Goal: Task Accomplishment & Management: Use online tool/utility

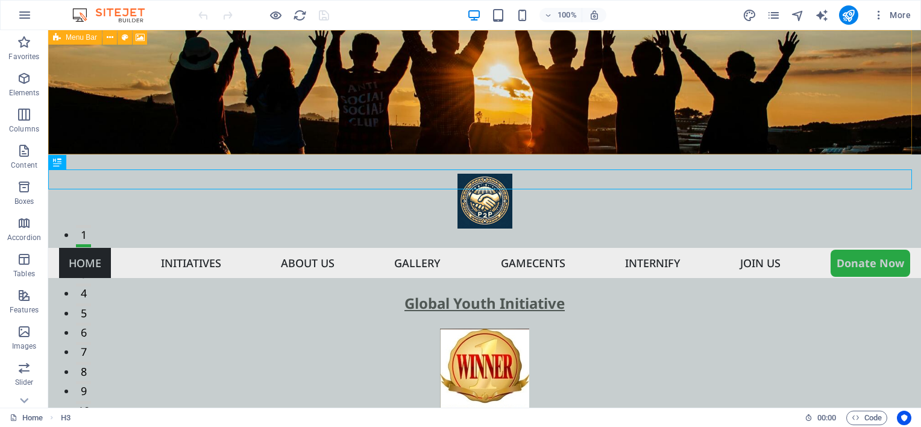
click at [63, 40] on div "Menu Bar" at bounding box center [75, 37] width 54 height 14
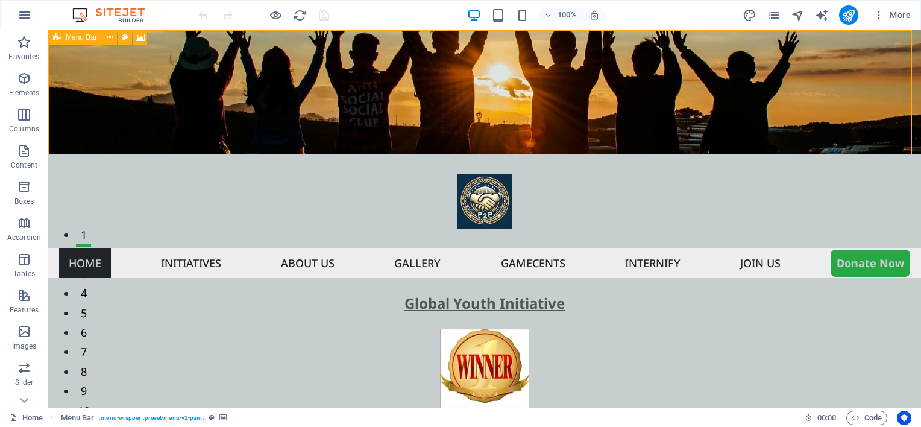
click at [63, 40] on div "Menu Bar" at bounding box center [75, 37] width 54 height 14
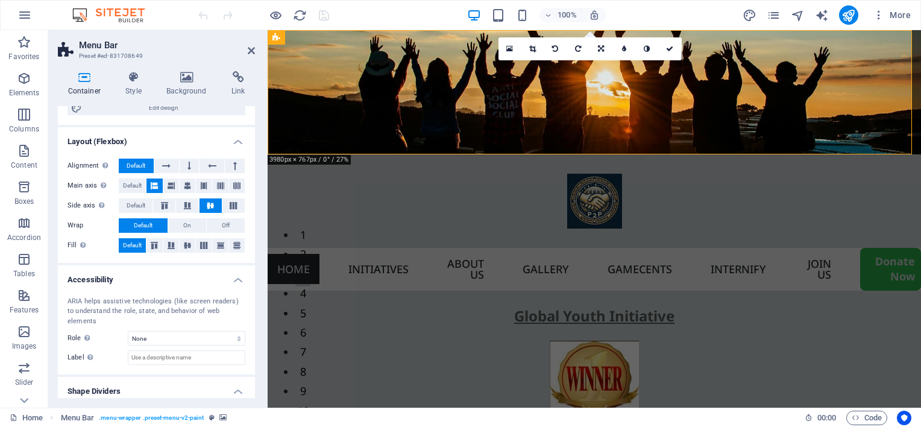
scroll to position [165, 0]
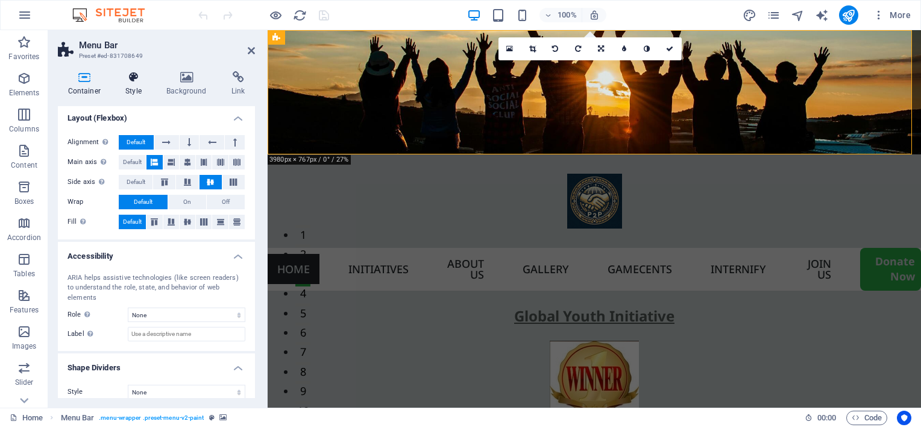
click at [128, 73] on icon at bounding box center [134, 77] width 36 height 12
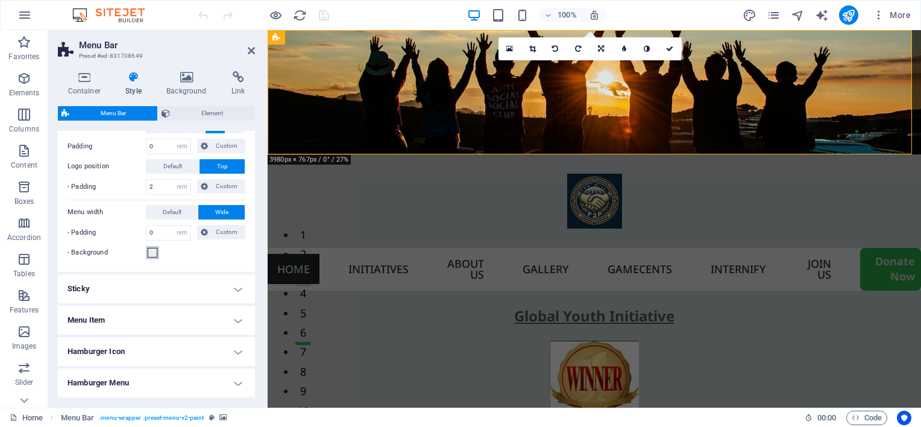
scroll to position [289, 0]
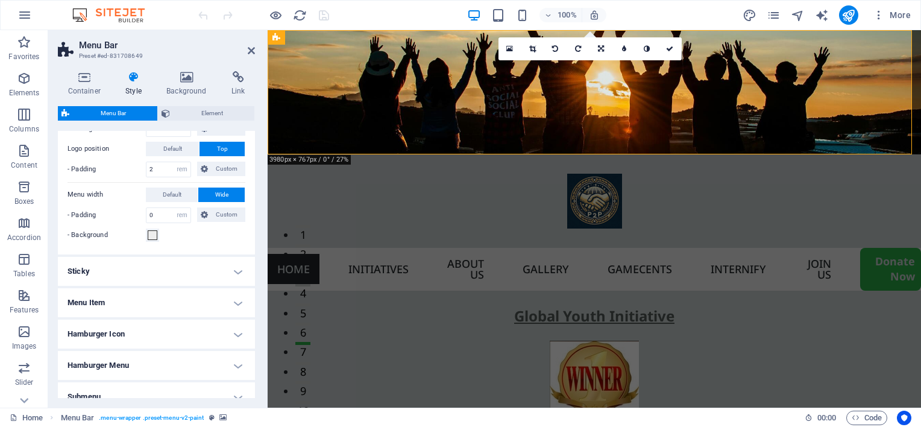
click at [157, 275] on h4 "Sticky" at bounding box center [156, 271] width 197 height 29
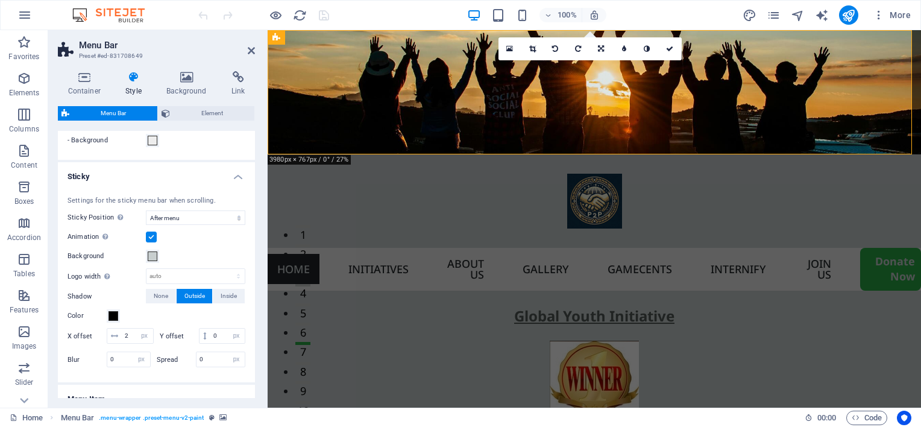
scroll to position [409, 0]
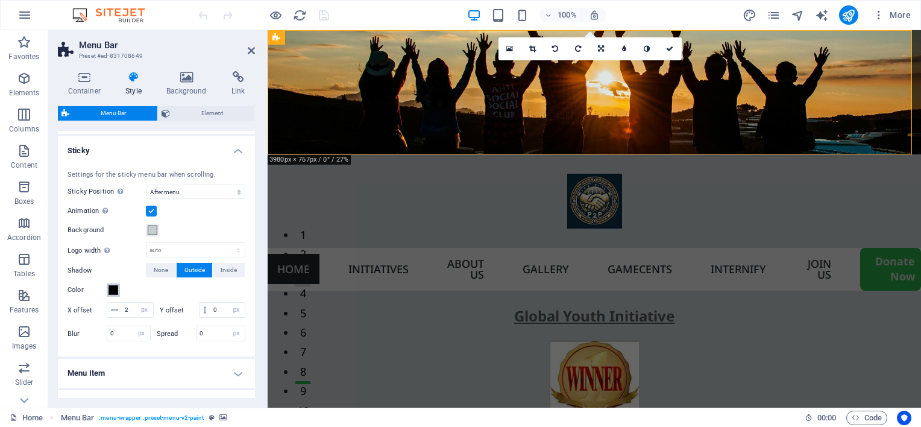
click at [115, 291] on span at bounding box center [114, 290] width 10 height 10
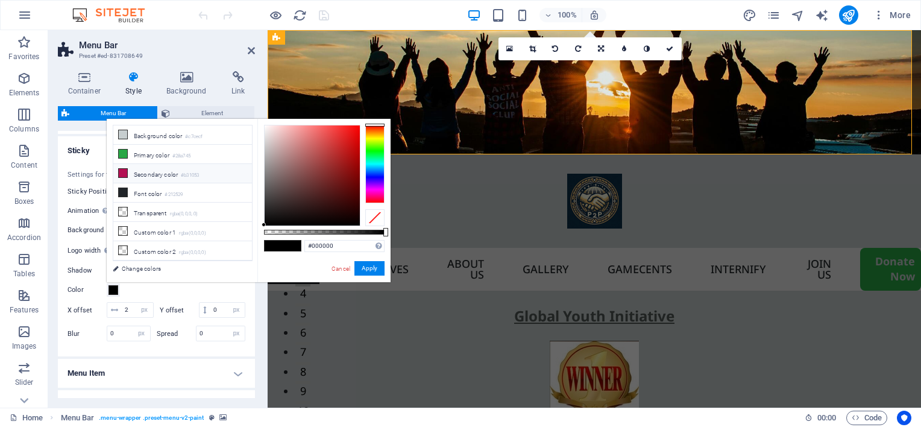
click at [152, 174] on li "Secondary color #b31053" at bounding box center [182, 173] width 139 height 19
type input "#b31053"
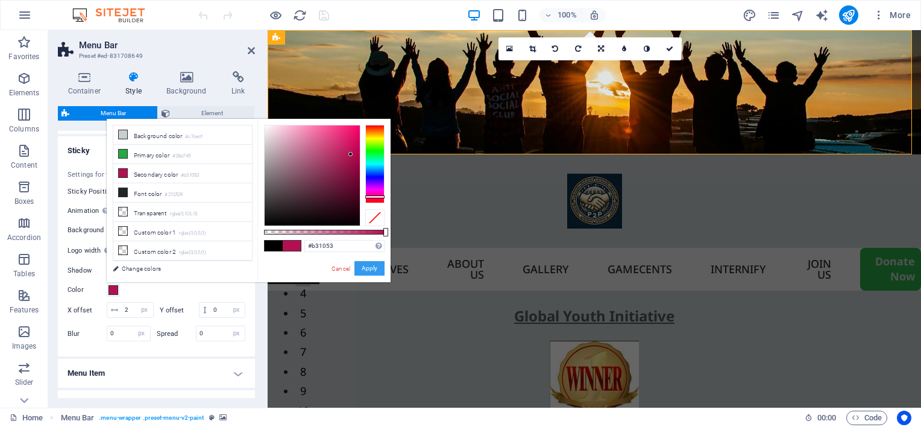
click at [374, 264] on button "Apply" at bounding box center [370, 268] width 30 height 14
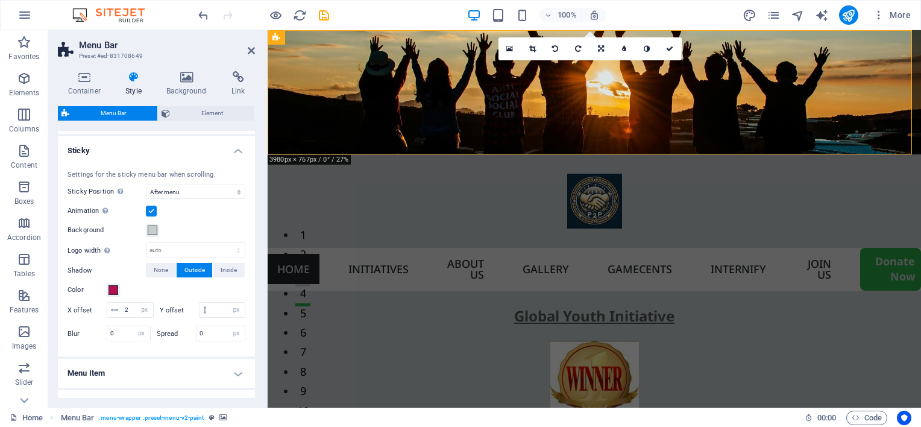
click at [226, 386] on h4 "Menu Item" at bounding box center [156, 373] width 197 height 29
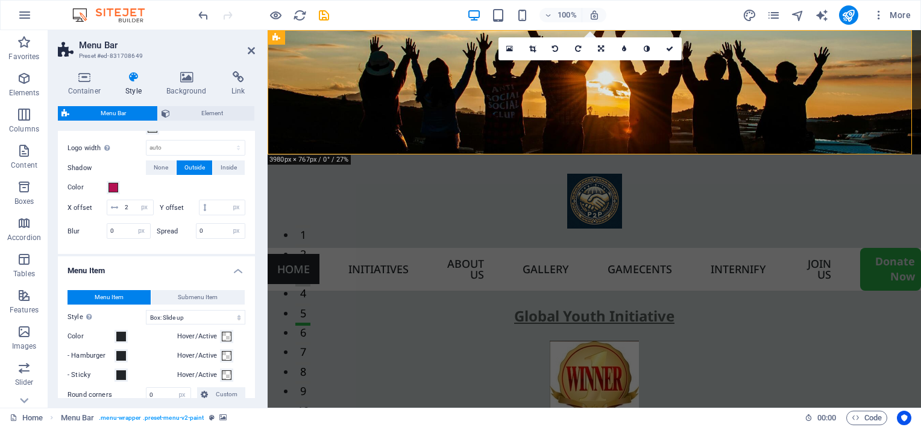
scroll to position [530, 0]
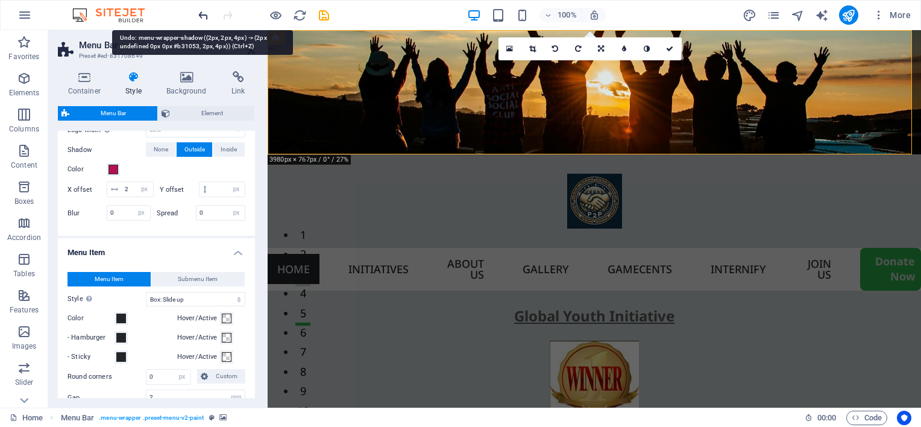
click at [202, 20] on icon "undo" at bounding box center [204, 15] width 14 height 14
type input "0"
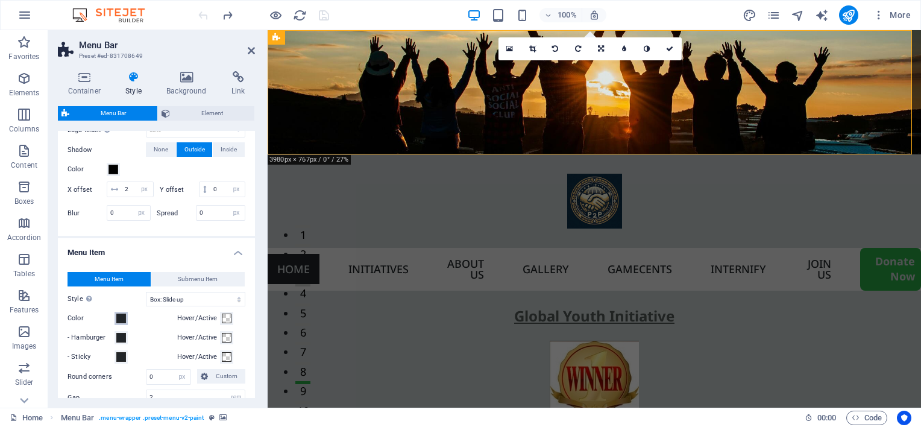
click at [123, 323] on span at bounding box center [121, 319] width 10 height 10
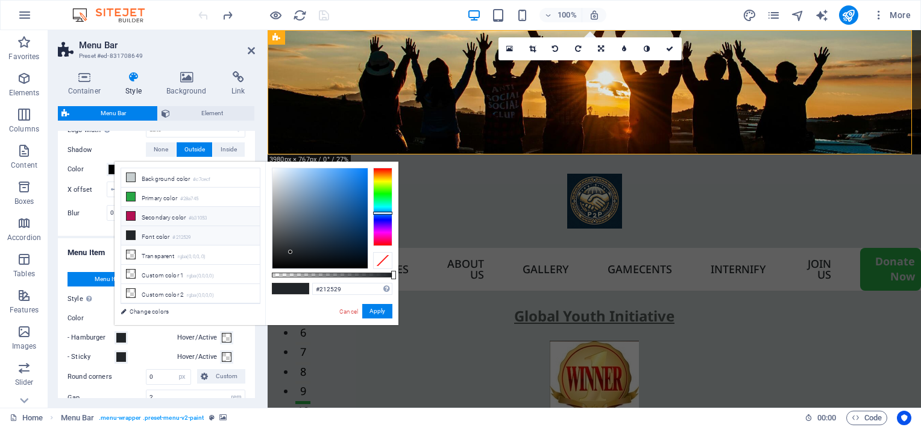
click at [140, 216] on li "Secondary color #b31053" at bounding box center [190, 216] width 139 height 19
type input "#b31053"
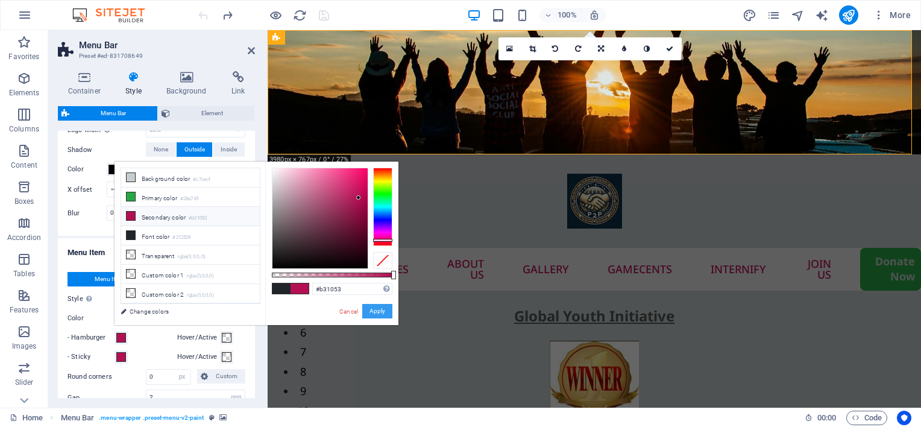
click at [375, 310] on button "Apply" at bounding box center [377, 311] width 30 height 14
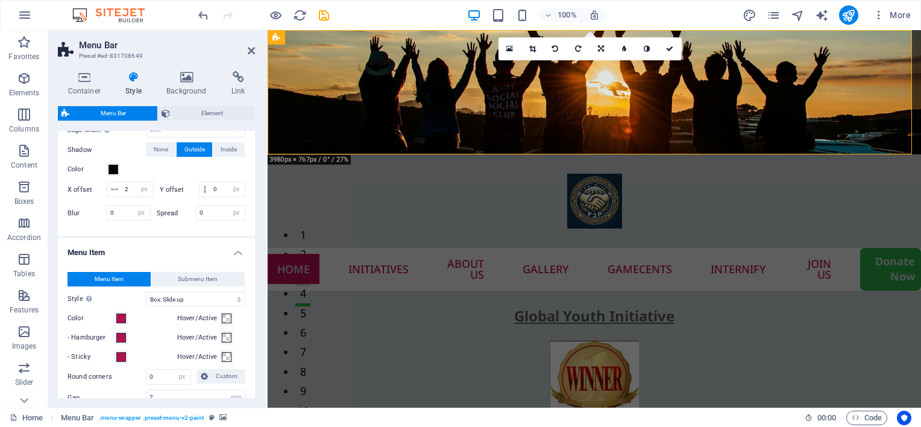
click at [247, 47] on h2 "Menu Bar" at bounding box center [167, 45] width 176 height 11
click at [248, 49] on icon at bounding box center [251, 51] width 7 height 10
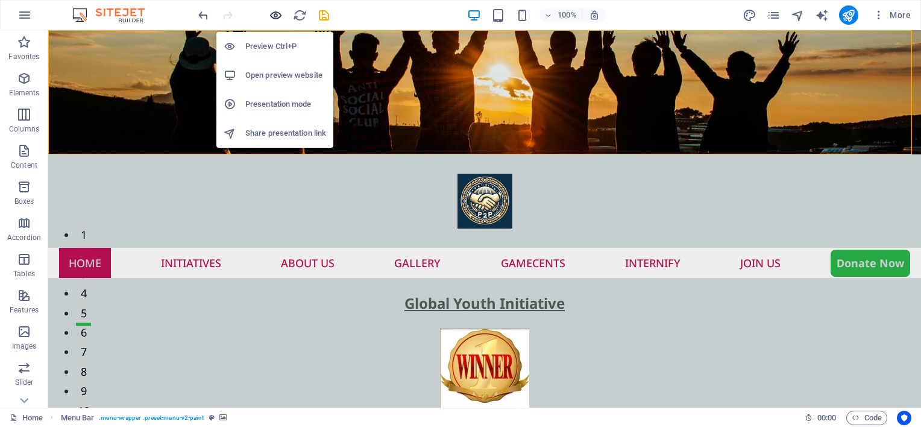
click at [273, 17] on icon "button" at bounding box center [276, 15] width 14 height 14
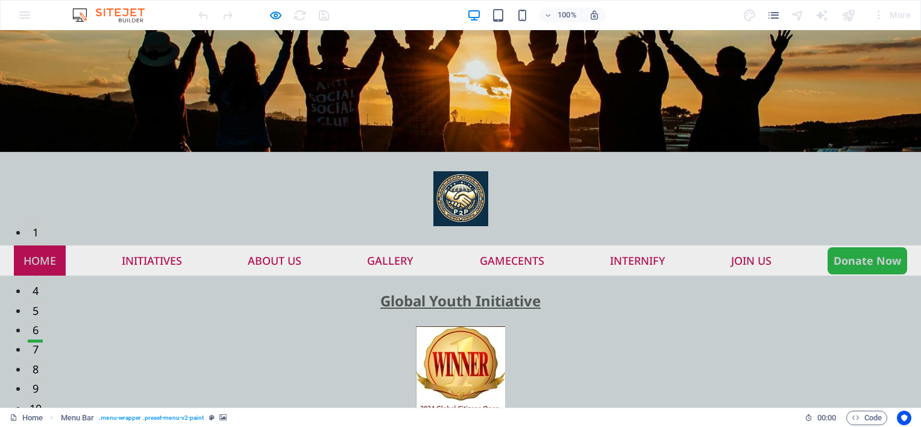
scroll to position [0, 0]
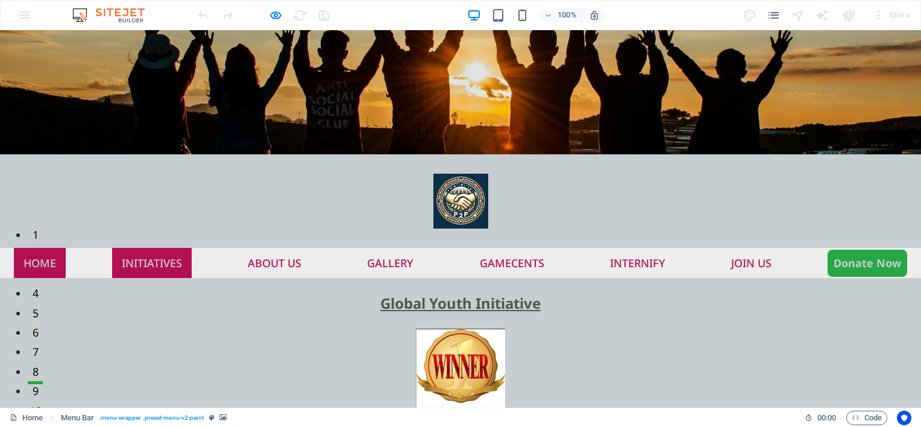
click at [131, 248] on link "Initiatives" at bounding box center [152, 263] width 80 height 30
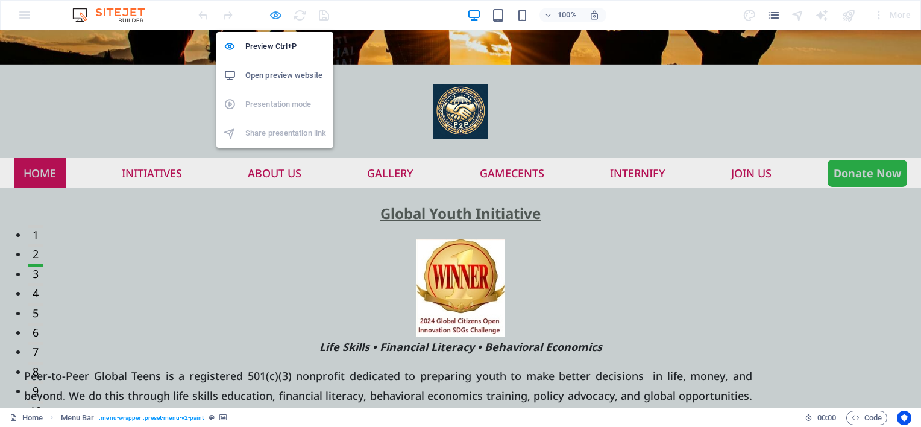
click at [275, 14] on icon "button" at bounding box center [276, 15] width 14 height 14
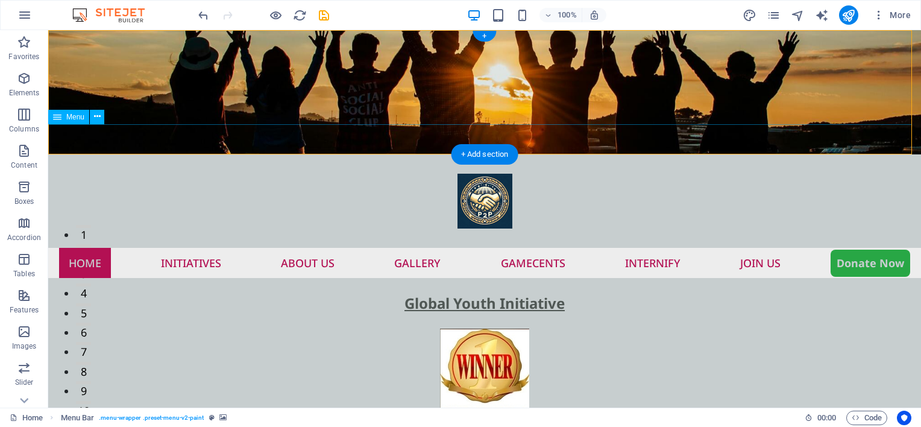
click at [86, 248] on nav "Home Initiatives About us Gallery Gamecents Internify Join US Donate Now" at bounding box center [484, 263] width 873 height 30
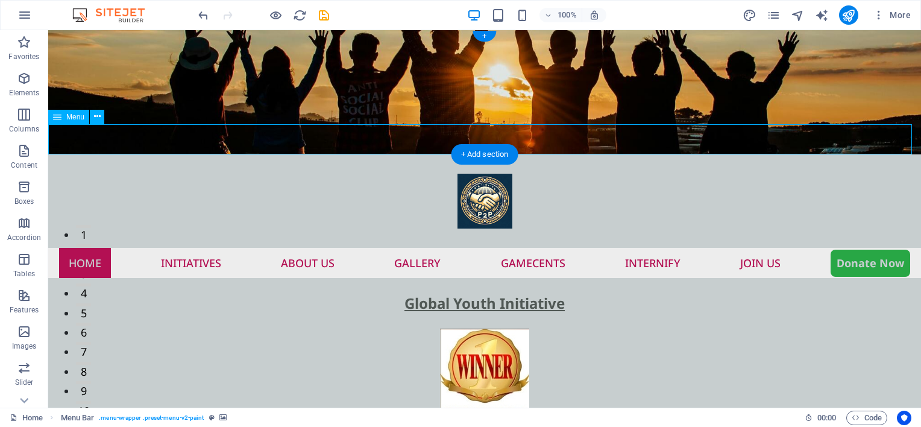
click at [86, 248] on nav "Home Initiatives About us Gallery Gamecents Internify Join US Donate Now" at bounding box center [484, 263] width 873 height 30
select select
select select "3"
select select
select select "6"
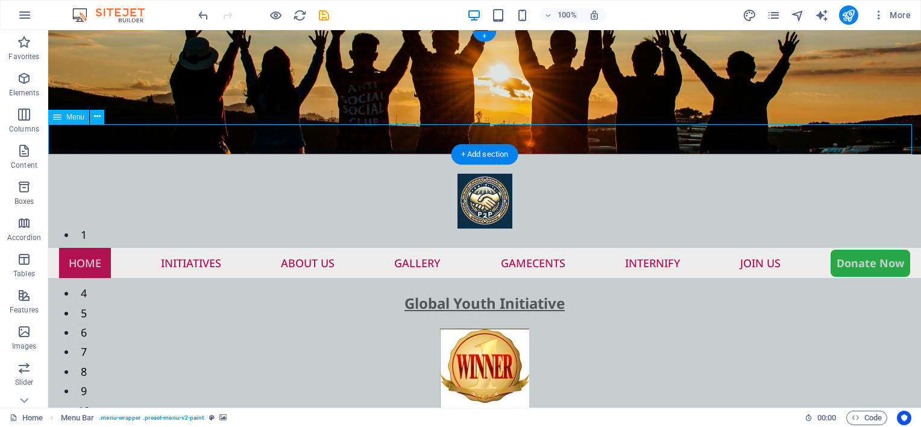
select select
select select "default"
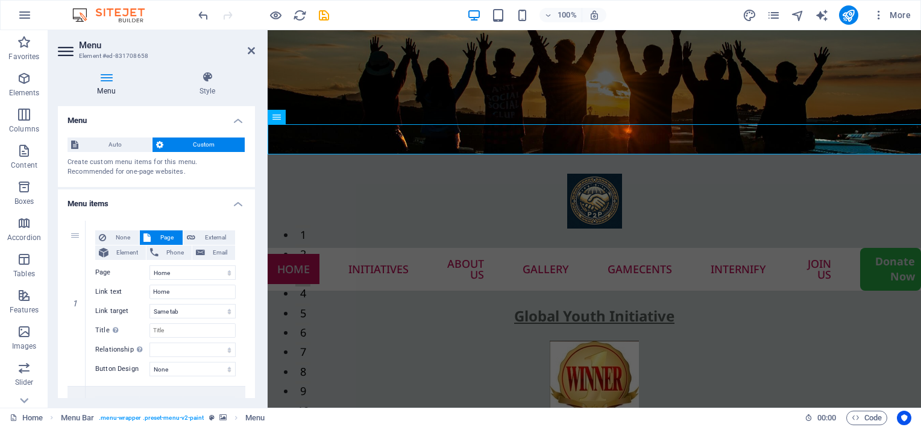
click at [94, 80] on icon at bounding box center [106, 77] width 97 height 12
click at [248, 51] on icon at bounding box center [251, 51] width 7 height 10
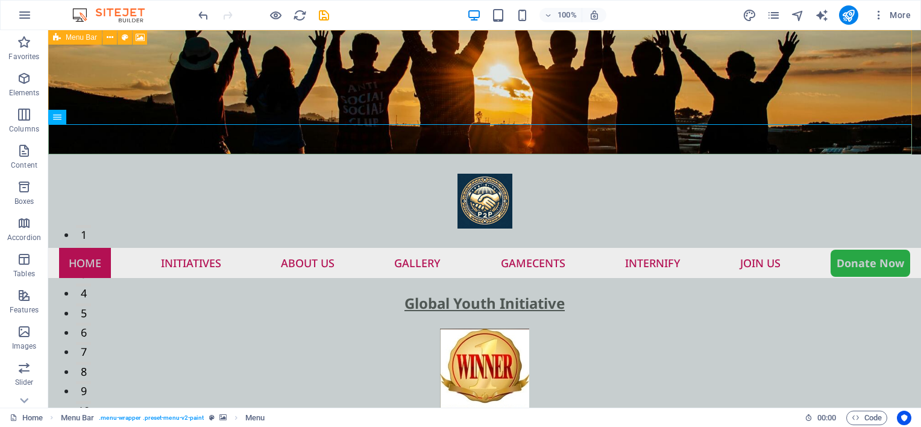
click at [55, 37] on icon at bounding box center [57, 37] width 8 height 14
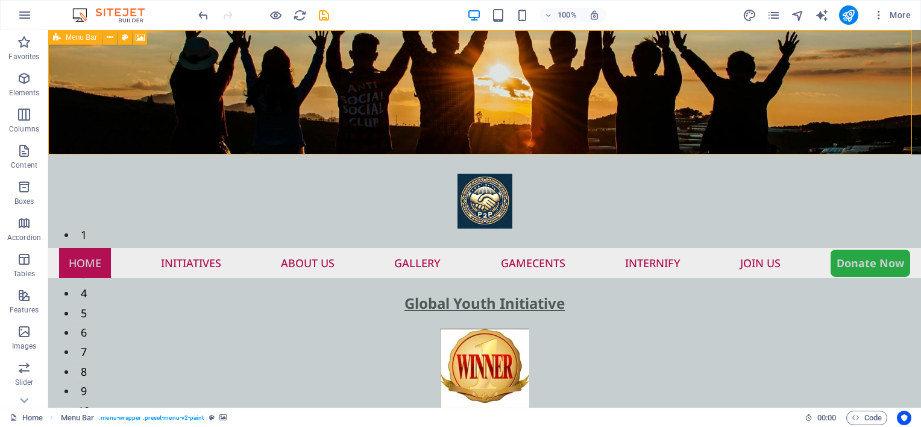
click at [64, 39] on div "Menu Bar" at bounding box center [75, 37] width 54 height 14
select select "rem"
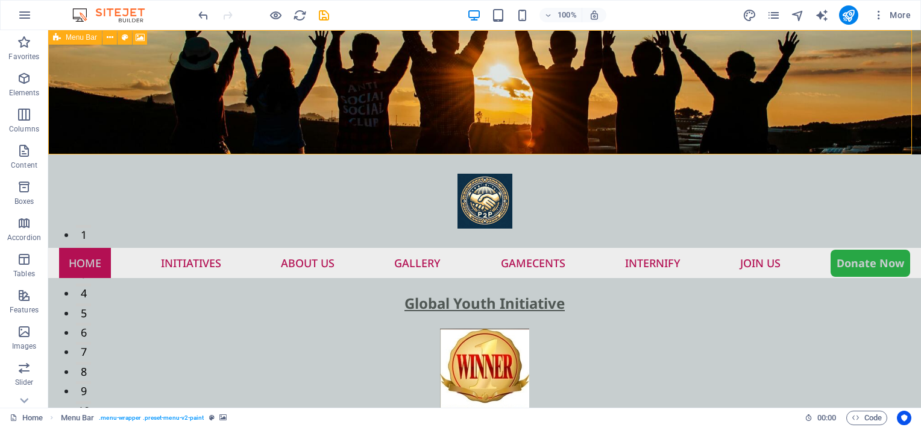
select select "sticky_menu"
select select "px"
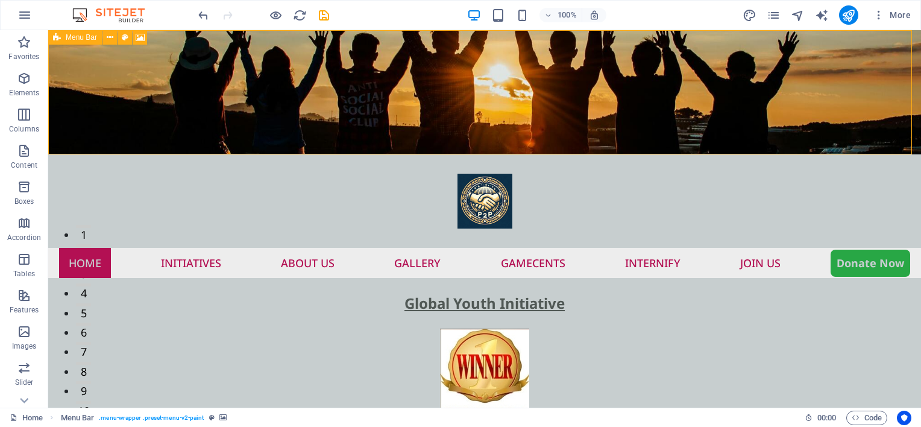
select select "hover_box_bottom"
select select "px"
select select "rem"
select select "px"
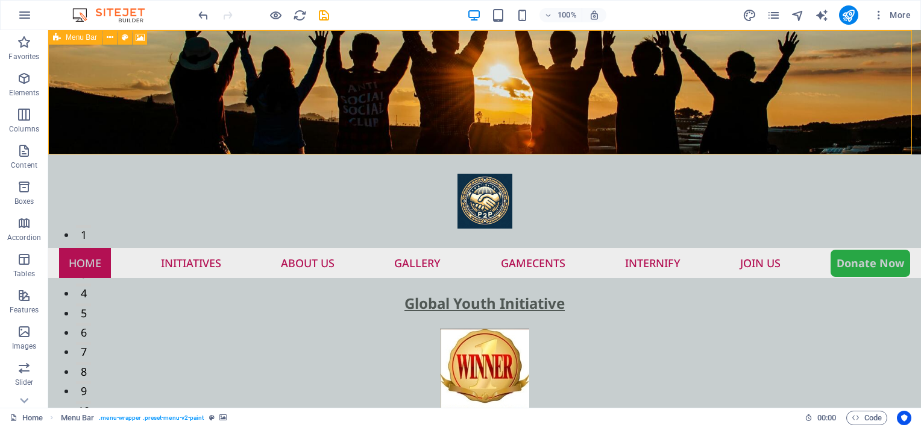
select select "500"
select select "px"
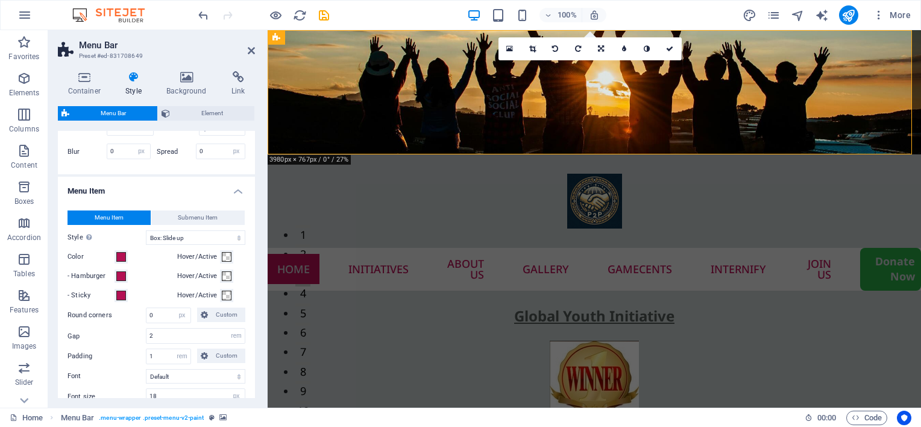
scroll to position [724, 0]
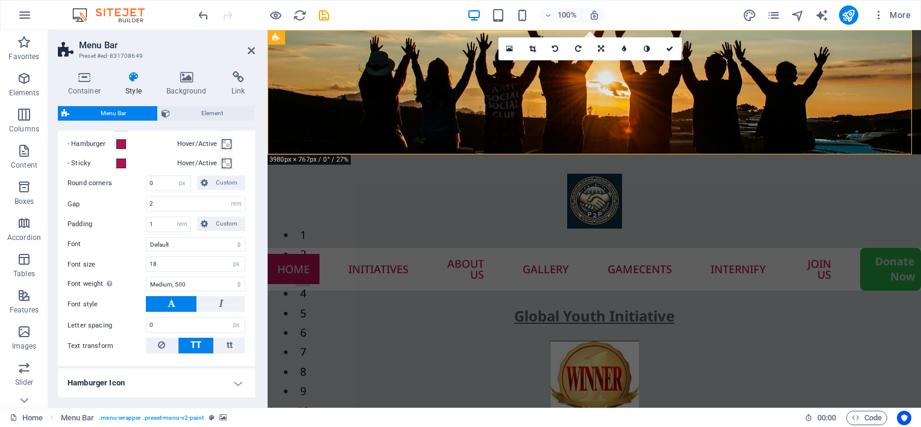
click at [119, 130] on span at bounding box center [121, 125] width 10 height 10
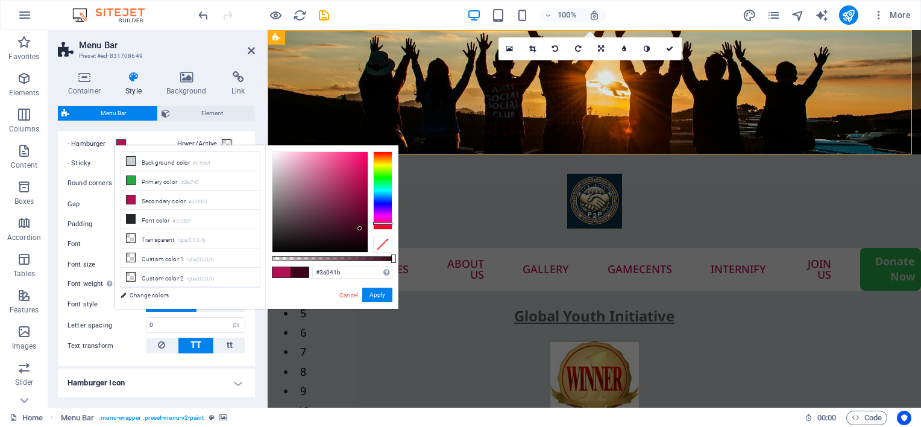
click at [360, 229] on div at bounding box center [320, 202] width 95 height 100
click at [384, 195] on div at bounding box center [382, 190] width 19 height 78
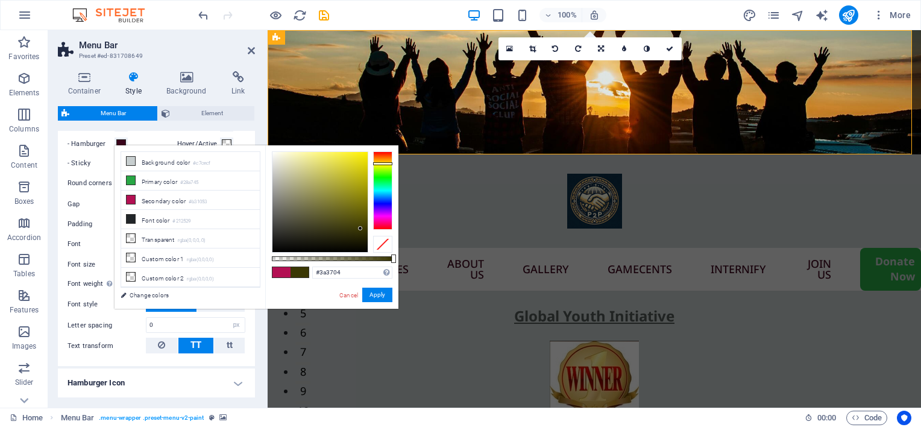
click at [379, 163] on div at bounding box center [382, 190] width 19 height 78
click at [360, 223] on div at bounding box center [320, 202] width 95 height 100
click at [365, 218] on div at bounding box center [320, 202] width 95 height 100
click at [384, 295] on button "Apply" at bounding box center [377, 295] width 30 height 14
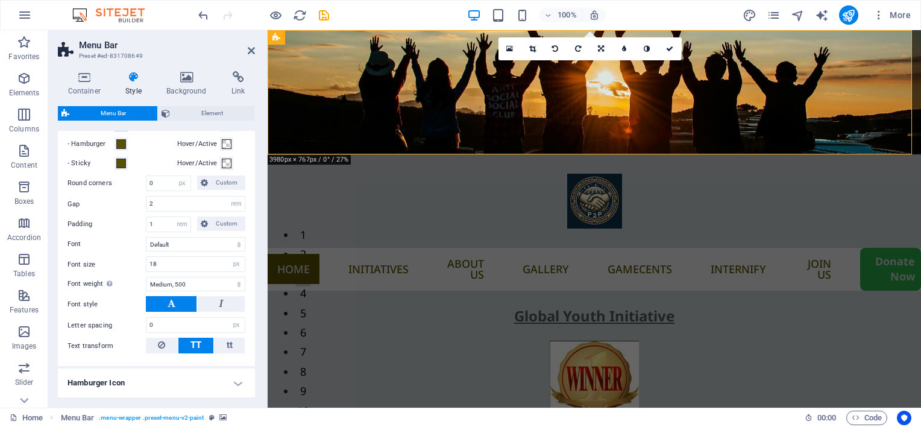
click at [121, 130] on span at bounding box center [121, 125] width 10 height 10
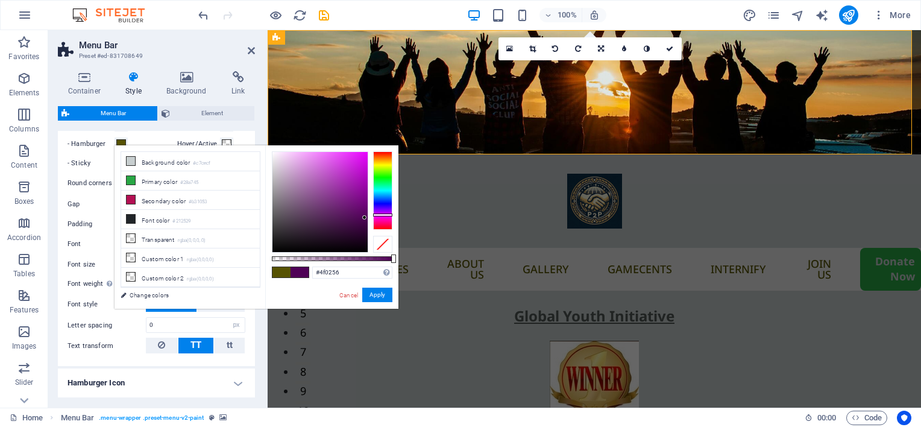
click at [384, 215] on div at bounding box center [382, 190] width 19 height 78
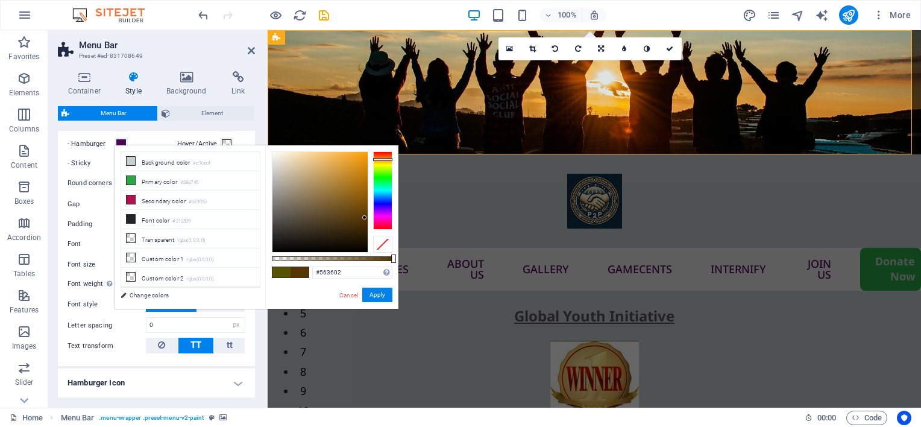
click at [377, 159] on div at bounding box center [382, 190] width 19 height 78
type input "#d2870c"
click at [362, 169] on div at bounding box center [320, 202] width 95 height 100
click at [389, 294] on button "Apply" at bounding box center [377, 295] width 30 height 14
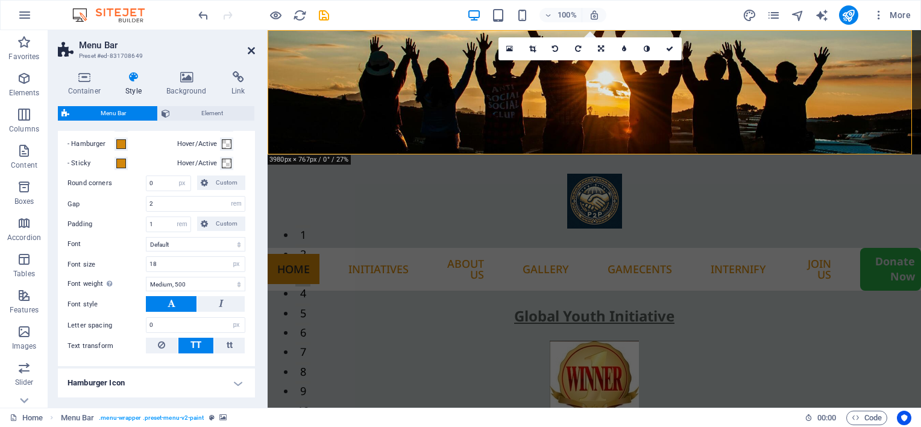
click at [253, 52] on icon at bounding box center [251, 51] width 7 height 10
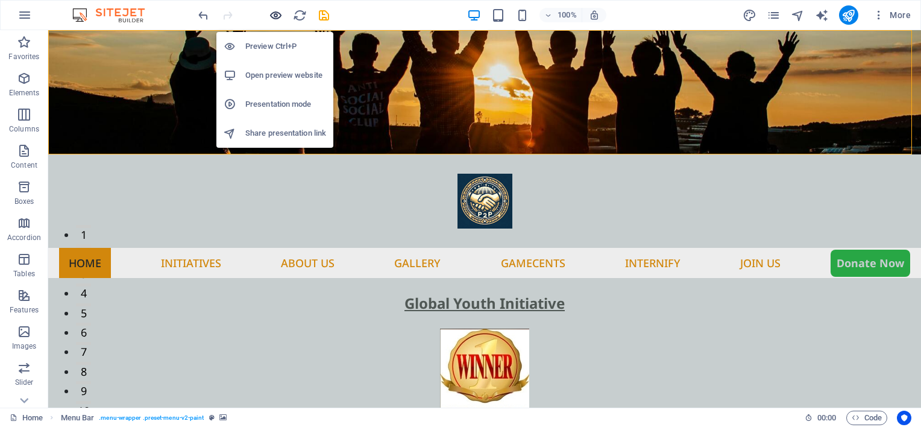
click at [273, 13] on icon "button" at bounding box center [276, 15] width 14 height 14
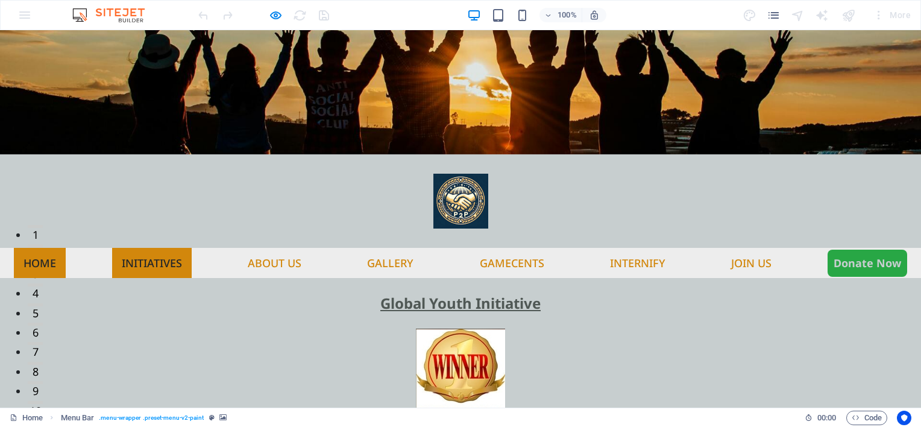
click at [151, 248] on link "Initiatives" at bounding box center [152, 263] width 80 height 30
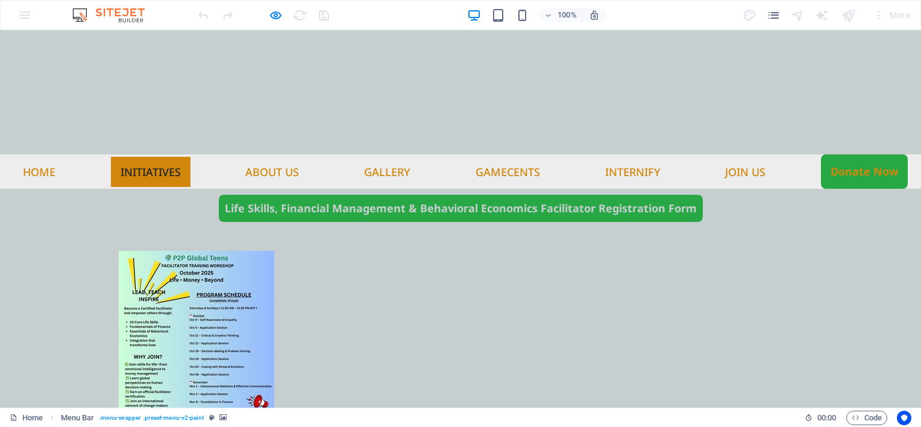
scroll to position [728, 0]
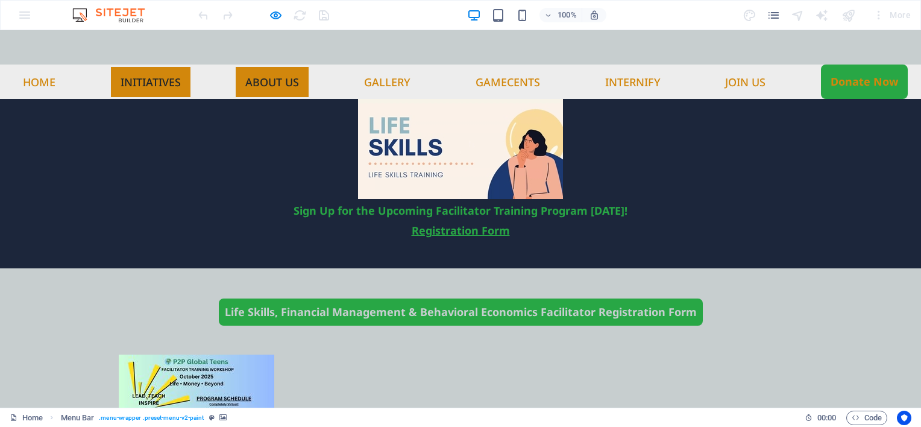
click at [273, 67] on link "About us" at bounding box center [272, 82] width 73 height 30
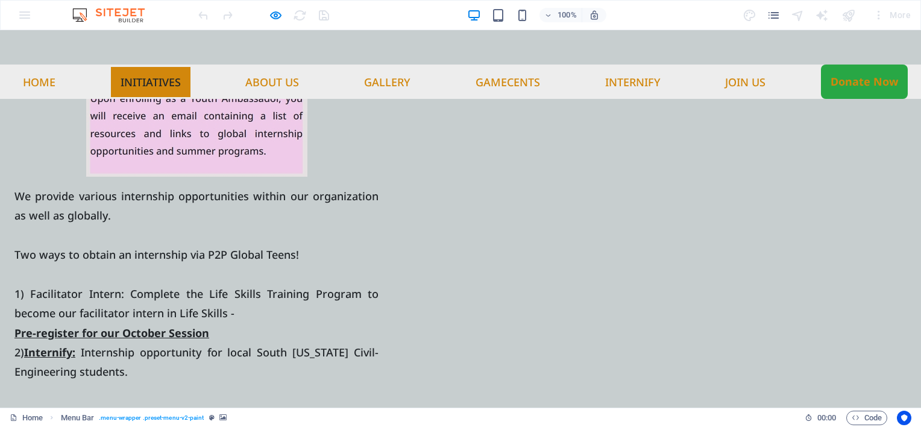
scroll to position [2921, 0]
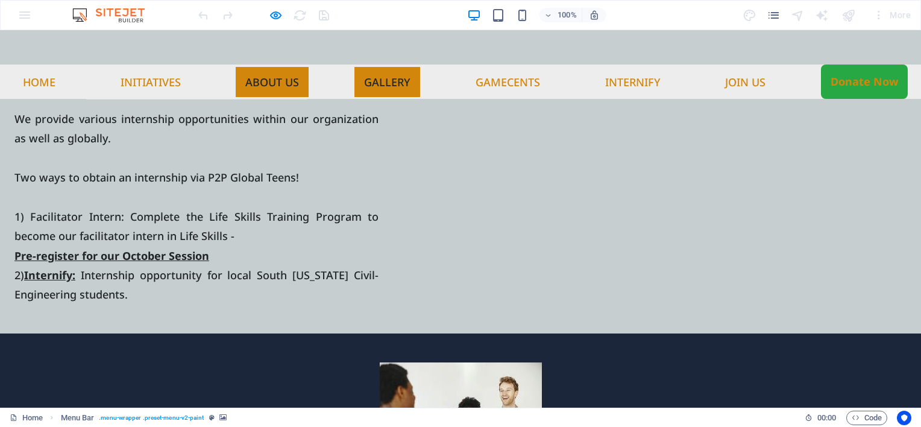
click at [406, 67] on link "Gallery" at bounding box center [388, 82] width 66 height 30
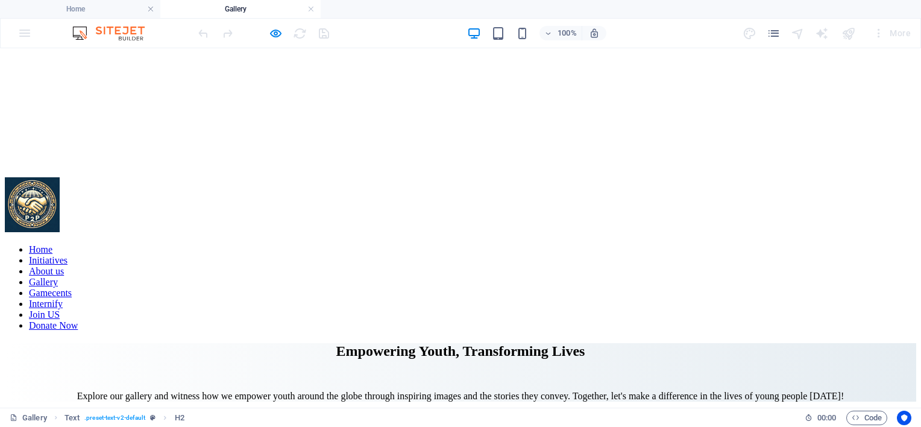
scroll to position [0, 0]
click at [45, 244] on nav "Home Initiatives About us Gallery Gamecents Internify Join US Donate Now" at bounding box center [461, 287] width 912 height 87
click at [39, 244] on nav "Home Initiatives About us Gallery Gamecents Internify Join US Donate Now" at bounding box center [461, 287] width 912 height 87
click at [264, 244] on nav "Home Initiatives About us Gallery Gamecents Internify Join US Donate Now" at bounding box center [461, 287] width 912 height 87
click at [270, 29] on icon "button" at bounding box center [276, 34] width 14 height 14
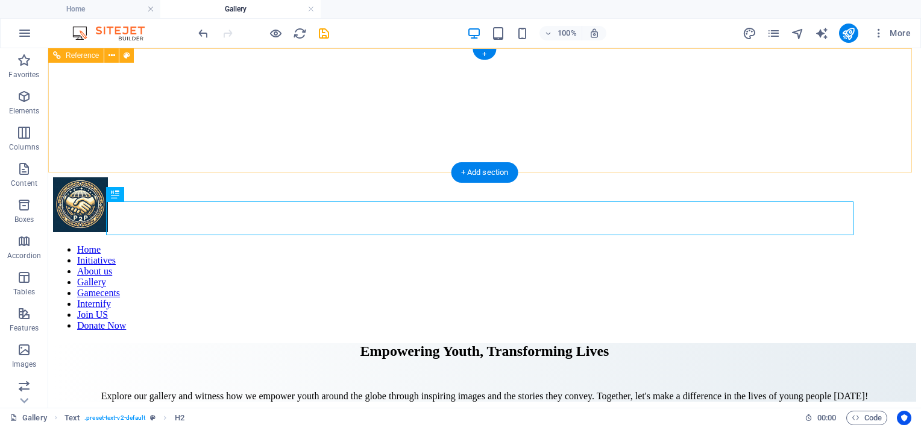
click at [82, 244] on nav "Home Initiatives About us Gallery Gamecents Internify Join US Donate Now" at bounding box center [485, 287] width 864 height 87
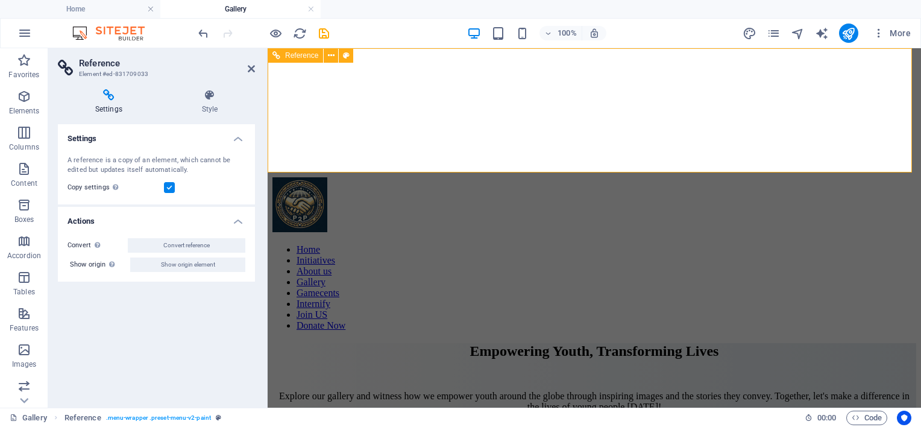
click at [291, 244] on nav "Home Initiatives About us Gallery Gamecents Internify Join US Donate Now" at bounding box center [595, 287] width 644 height 87
click at [249, 68] on icon at bounding box center [251, 69] width 7 height 10
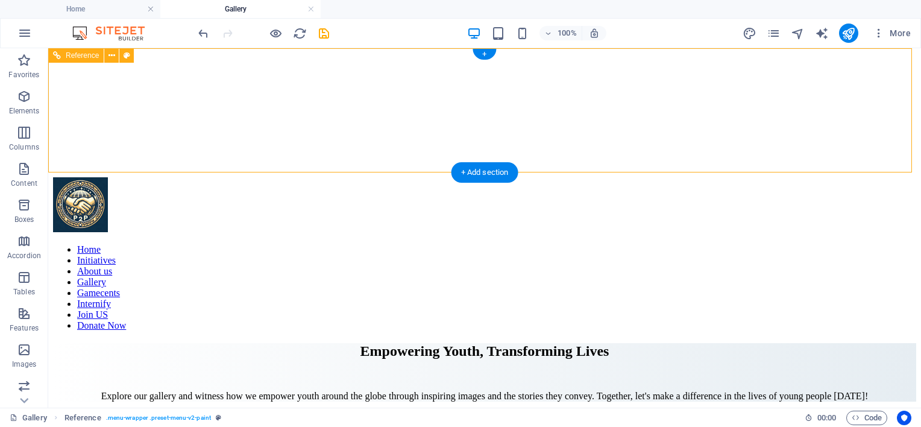
click at [95, 244] on nav "Home Initiatives About us Gallery Gamecents Internify Join US Donate Now" at bounding box center [485, 287] width 864 height 87
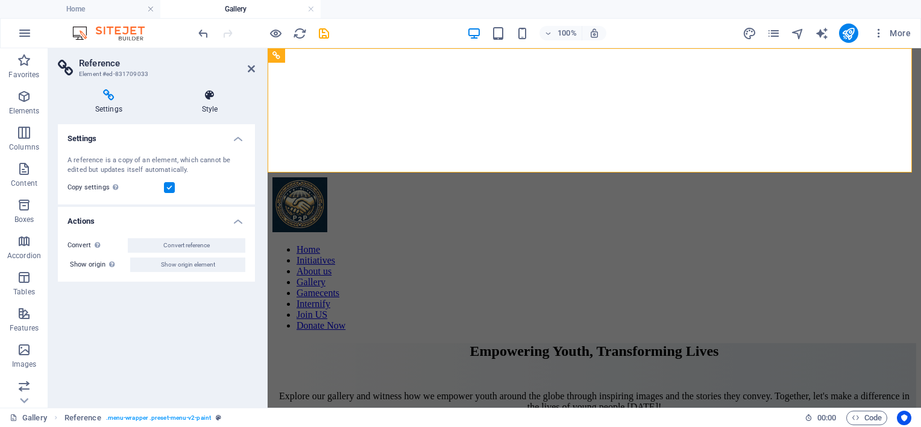
click at [215, 107] on h4 "Style" at bounding box center [210, 101] width 90 height 25
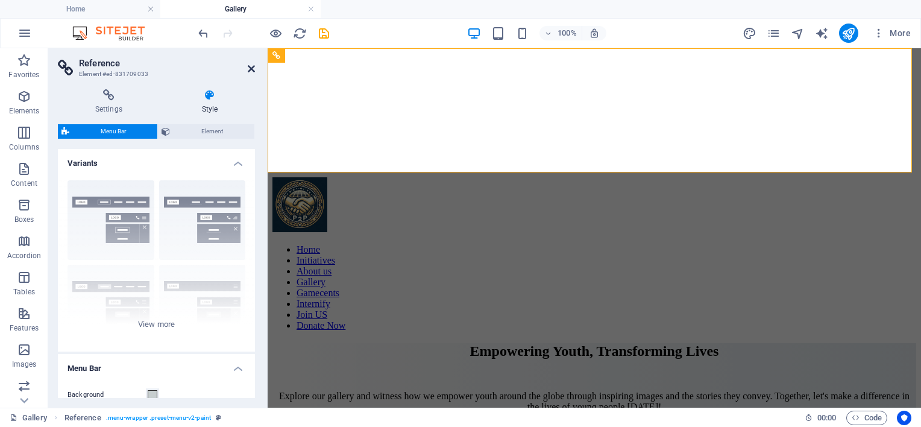
click at [250, 69] on icon at bounding box center [251, 69] width 7 height 10
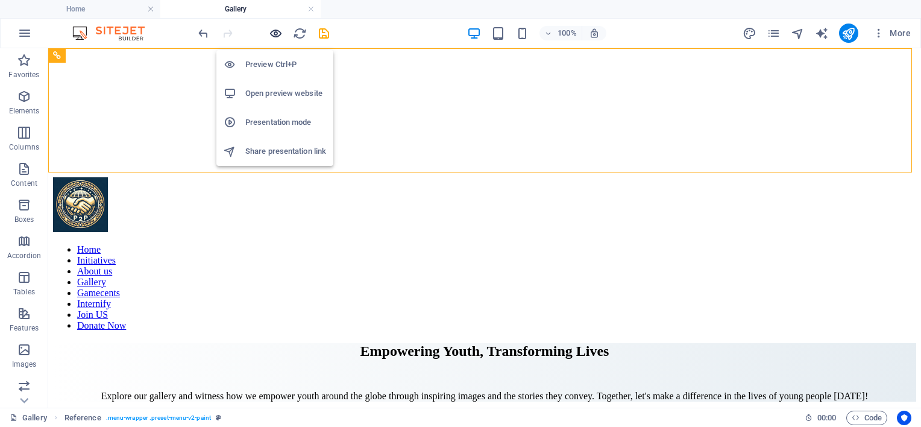
click at [276, 31] on icon "button" at bounding box center [276, 34] width 14 height 14
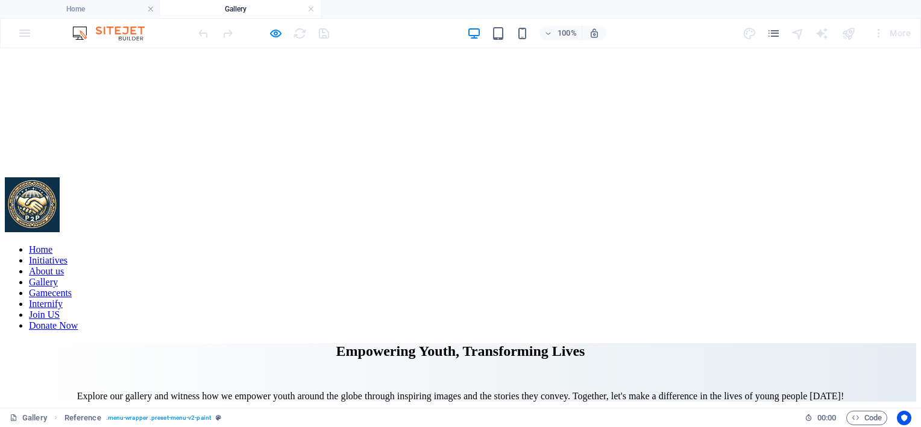
click at [44, 244] on link "Home" at bounding box center [41, 249] width 24 height 10
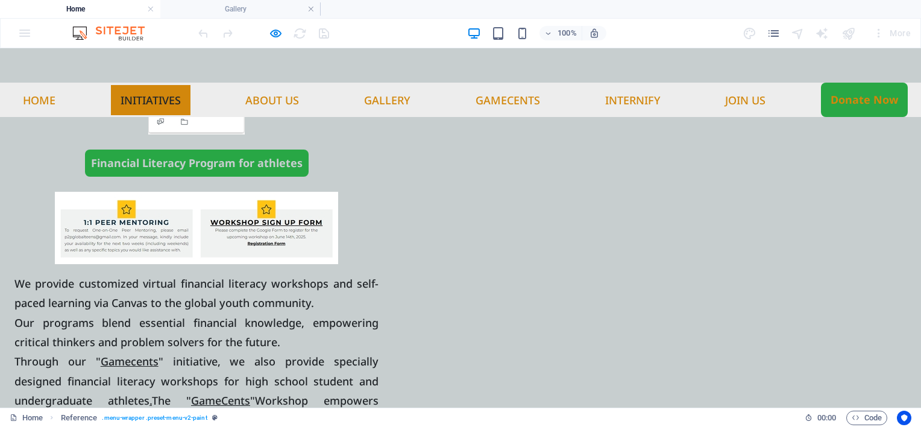
scroll to position [1881, 0]
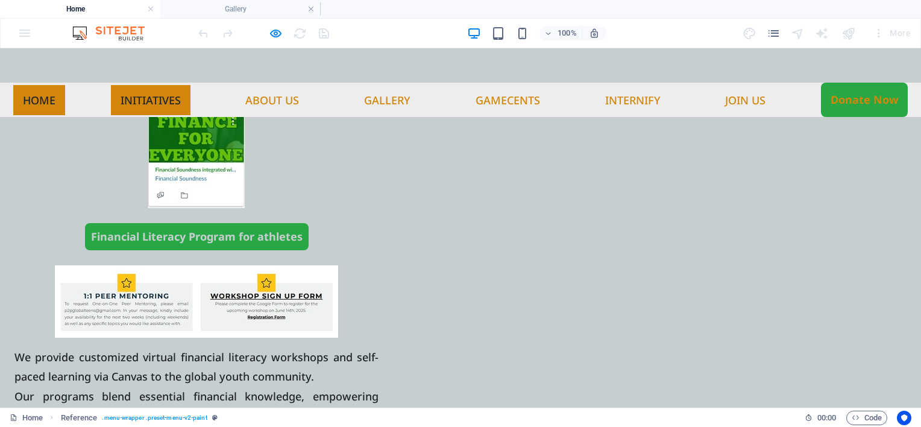
click at [46, 85] on link "Home" at bounding box center [39, 100] width 52 height 30
click at [41, 85] on link "Home" at bounding box center [39, 100] width 52 height 30
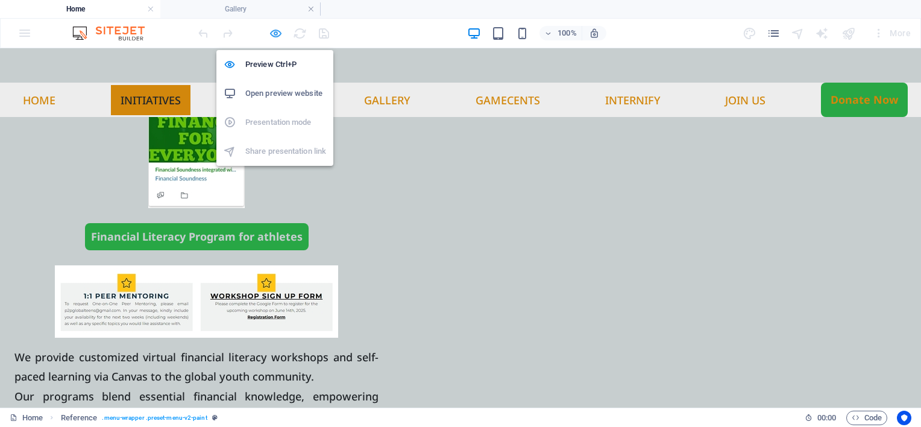
click at [278, 31] on icon "button" at bounding box center [276, 34] width 14 height 14
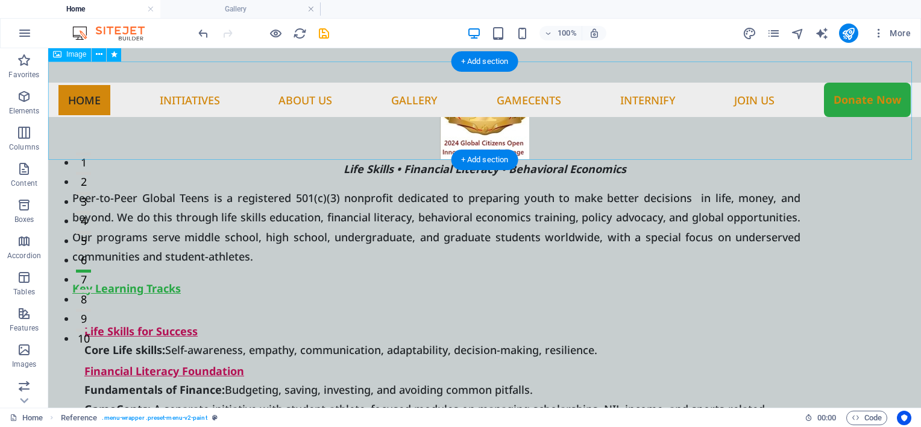
scroll to position [0, 0]
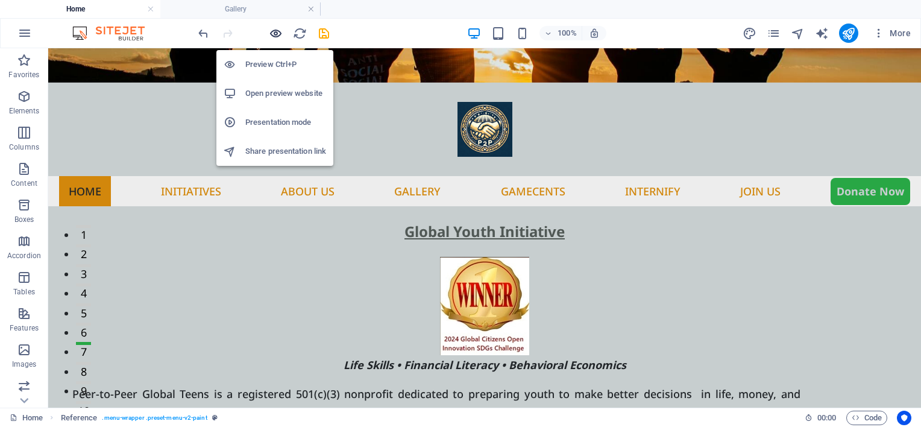
click at [273, 29] on icon "button" at bounding box center [276, 34] width 14 height 14
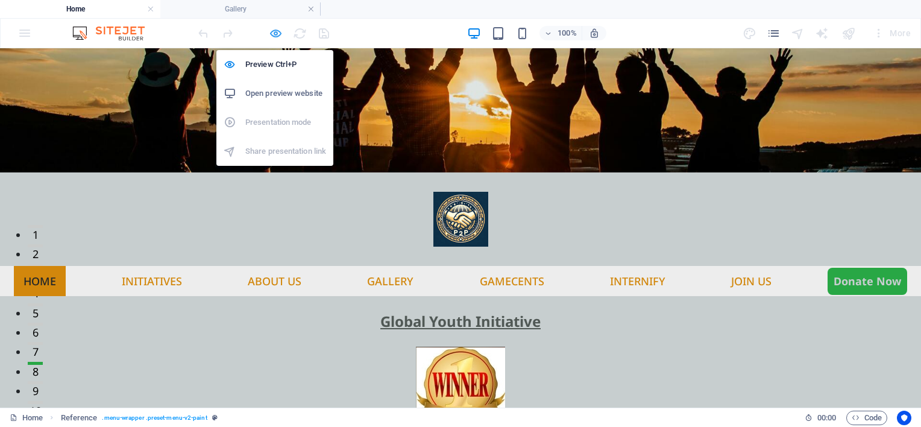
click at [277, 32] on icon "button" at bounding box center [276, 34] width 14 height 14
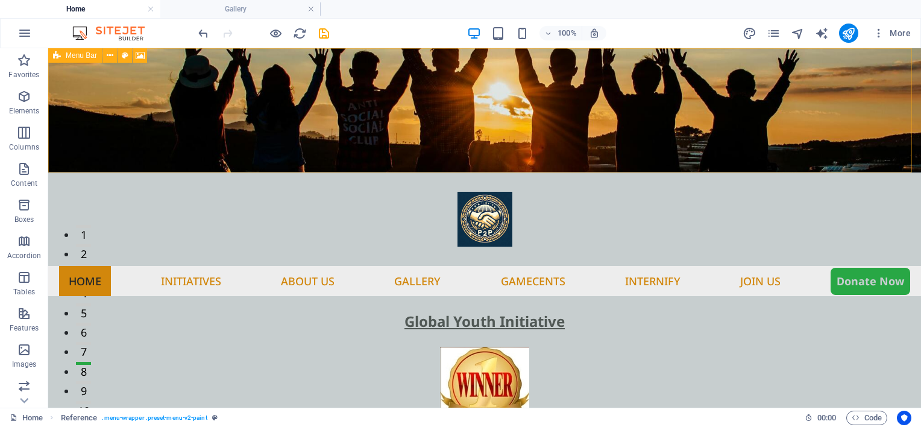
click at [62, 56] on div "Menu Bar" at bounding box center [75, 55] width 54 height 14
click at [61, 57] on div "Menu Bar" at bounding box center [75, 55] width 54 height 14
select select "rem"
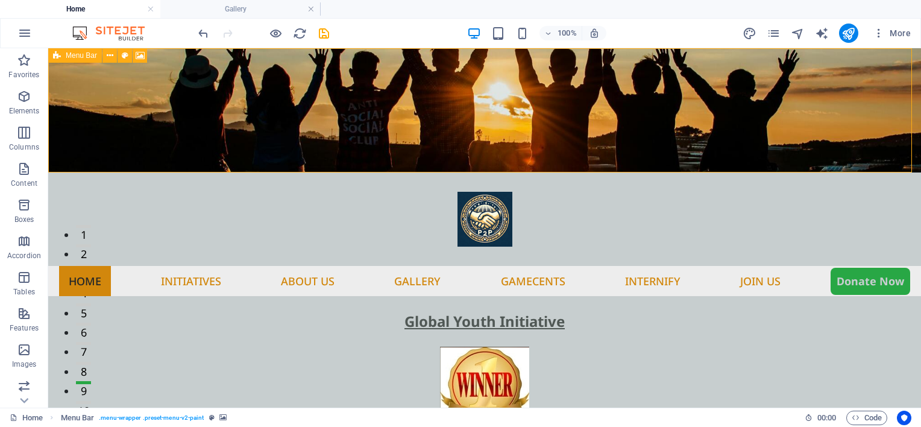
select select "rem"
select select "sticky_menu"
select select "px"
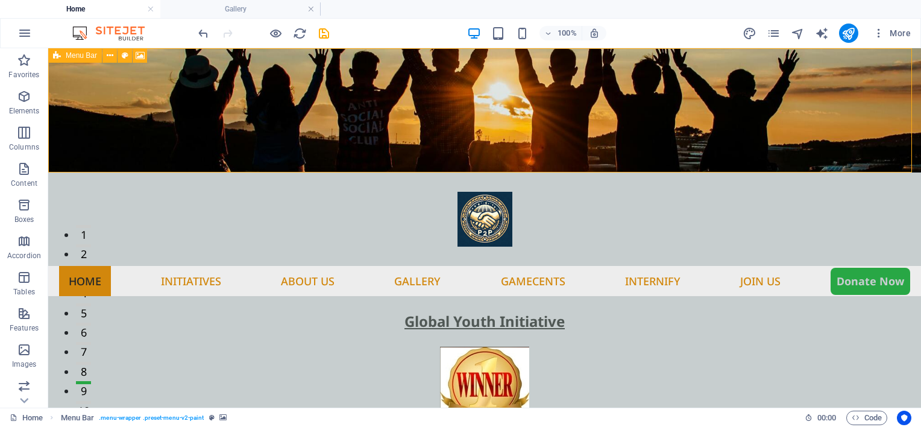
select select "px"
select select "hover_box_bottom"
select select "px"
select select "rem"
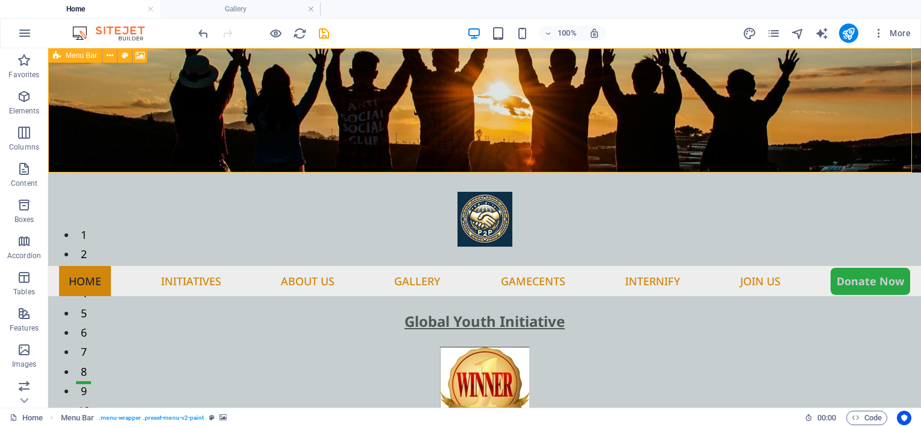
select select "px"
select select "500"
select select "px"
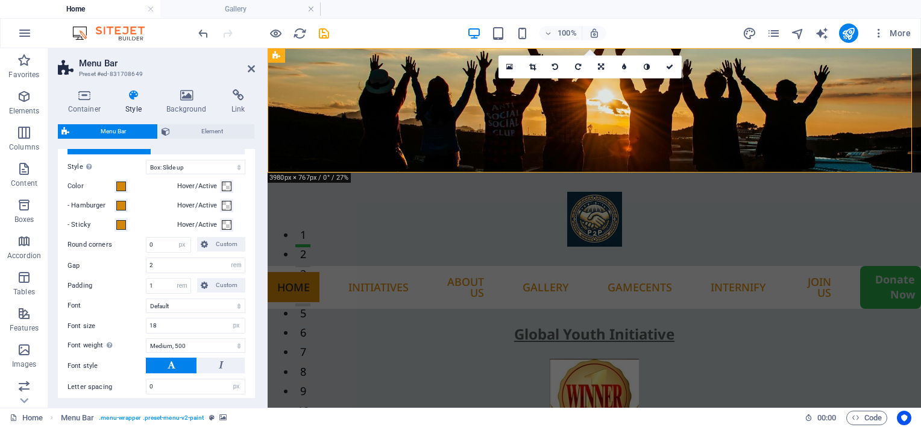
scroll to position [663, 0]
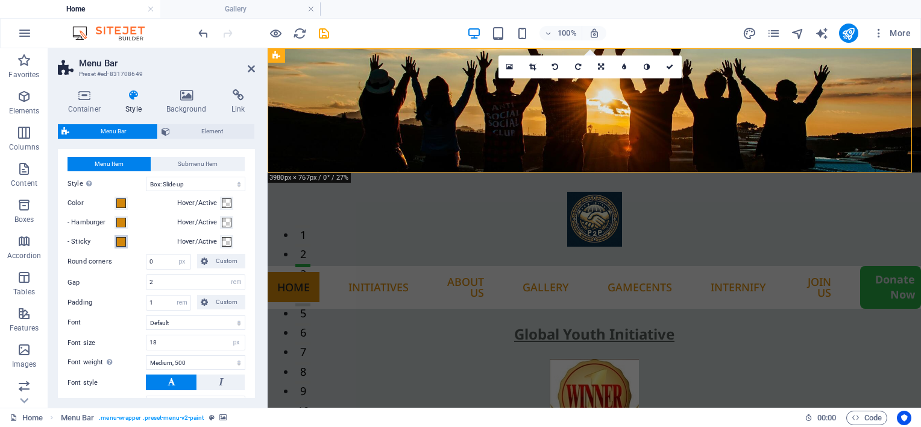
click at [121, 247] on span at bounding box center [121, 242] width 10 height 10
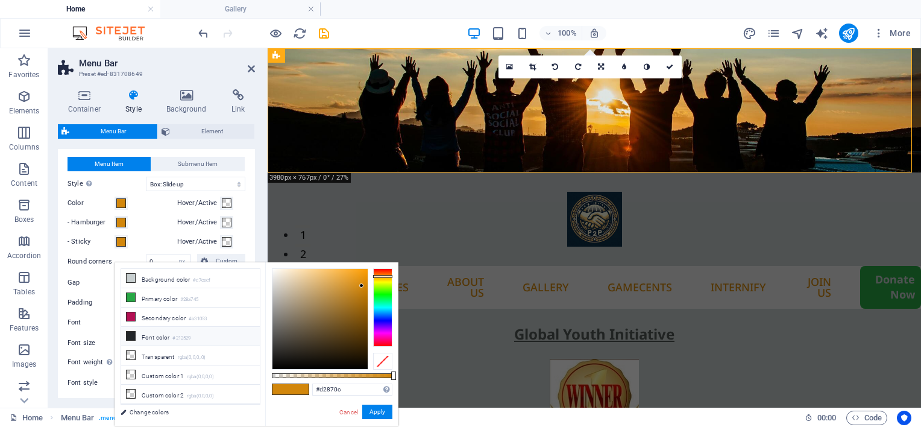
click at [135, 337] on li "Font color #212529" at bounding box center [190, 336] width 139 height 19
type input "#212529"
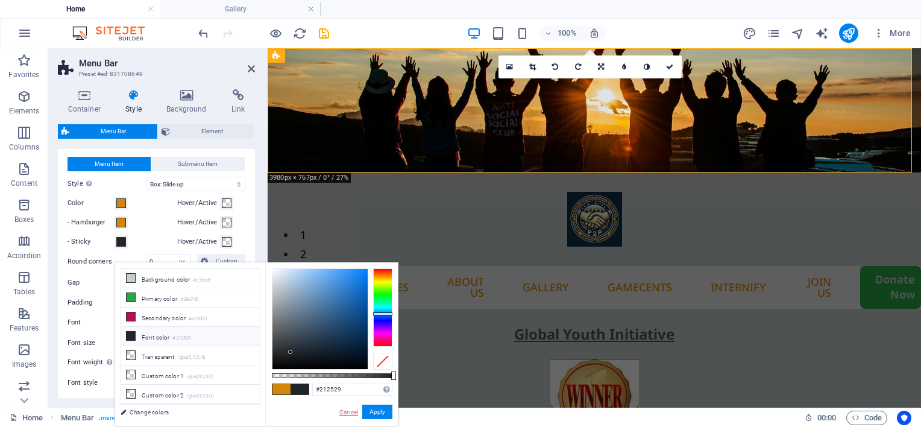
click at [348, 414] on link "Cancel" at bounding box center [348, 412] width 21 height 9
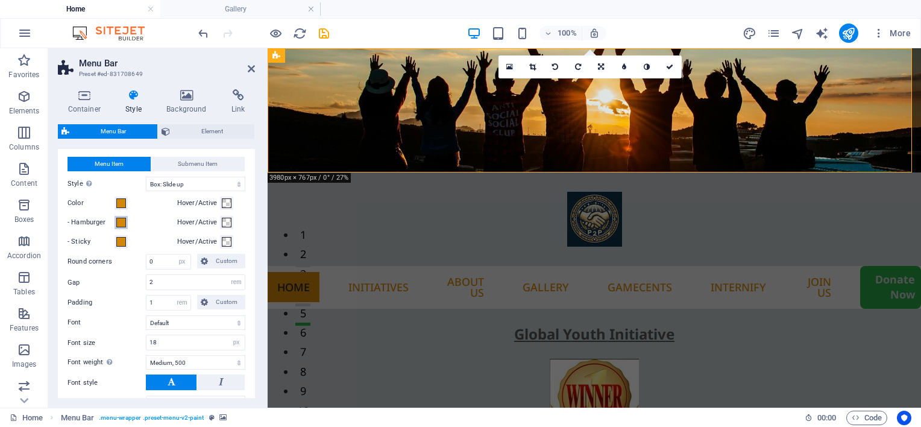
click at [118, 227] on span at bounding box center [121, 223] width 10 height 10
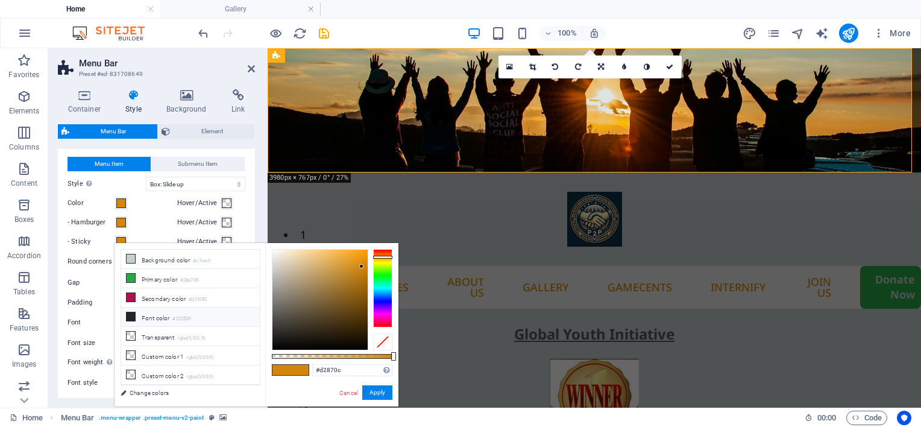
click at [174, 316] on small "#212529" at bounding box center [181, 319] width 18 height 8
type input "#212529"
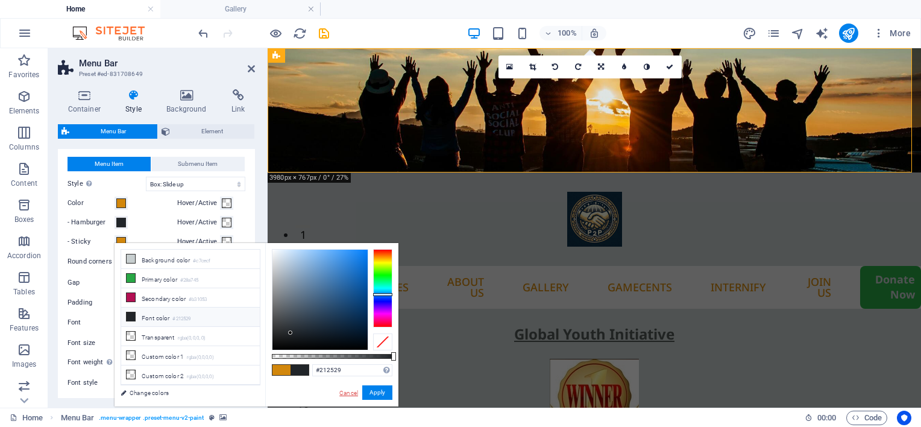
drag, startPoint x: 353, startPoint y: 391, endPoint x: 81, endPoint y: 343, distance: 275.6
click at [353, 391] on link "Cancel" at bounding box center [348, 392] width 21 height 9
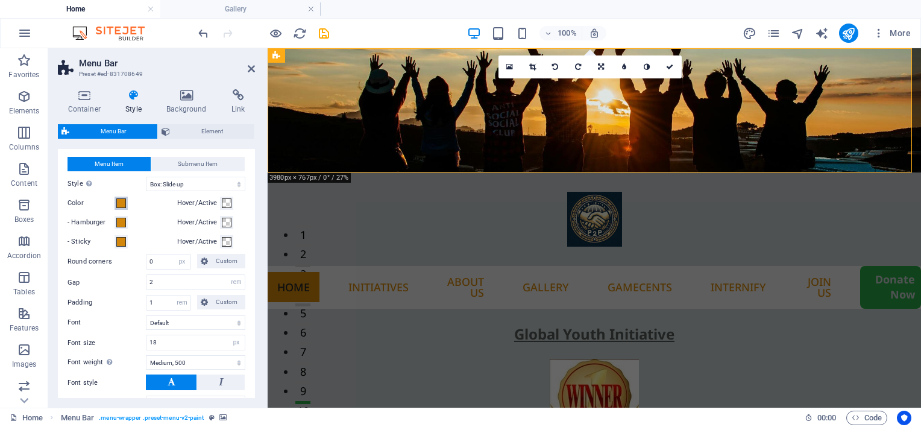
click at [123, 208] on span at bounding box center [121, 203] width 10 height 10
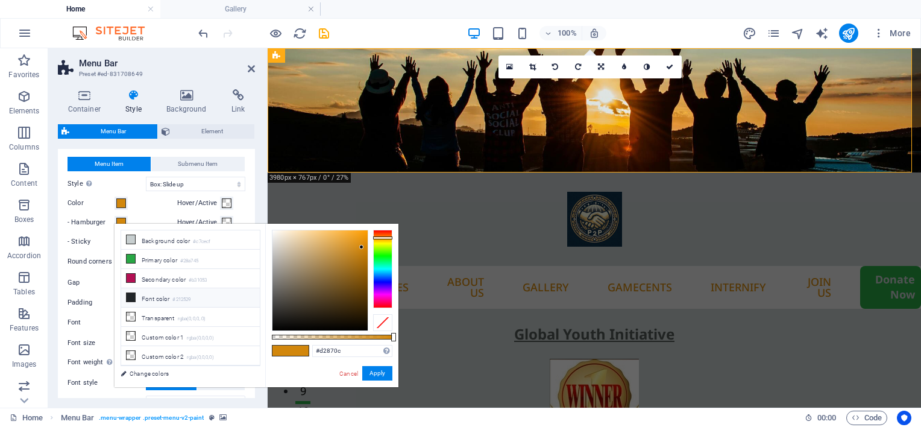
click at [171, 293] on li "Font color #212529" at bounding box center [190, 297] width 139 height 19
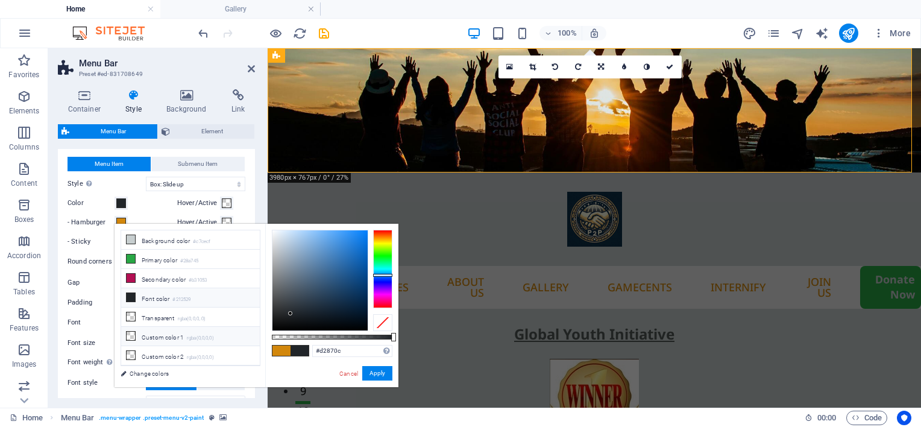
type input "#212529"
click at [388, 369] on button "Apply" at bounding box center [377, 373] width 30 height 14
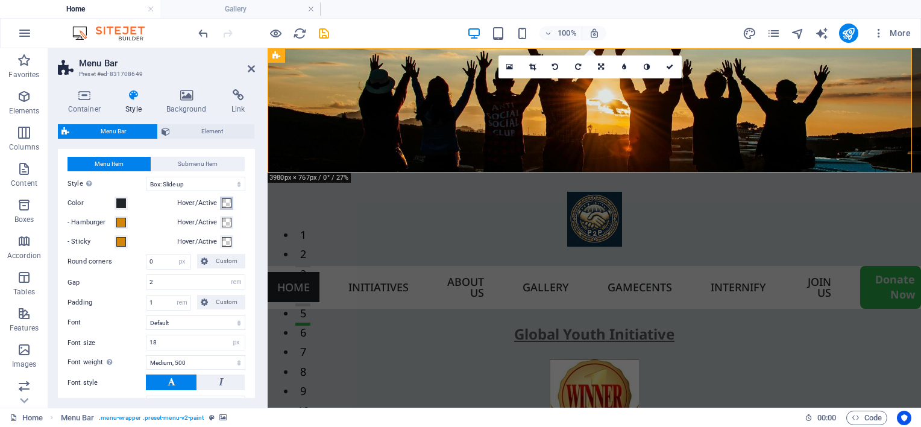
click at [224, 208] on span at bounding box center [227, 203] width 10 height 10
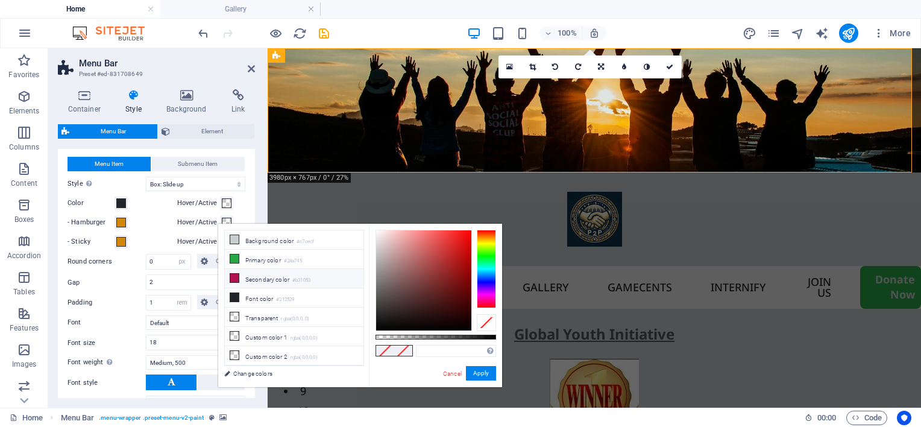
click at [253, 277] on li "Secondary color #b31053" at bounding box center [294, 278] width 139 height 19
type input "#b31053"
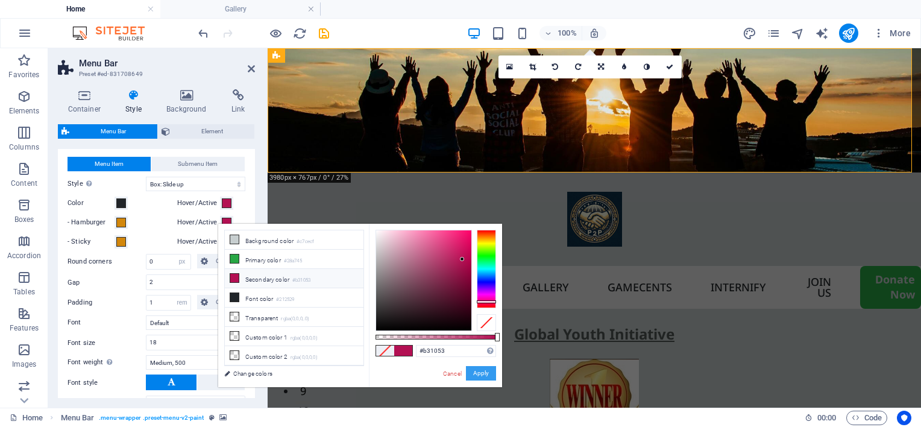
click at [480, 373] on button "Apply" at bounding box center [481, 373] width 30 height 14
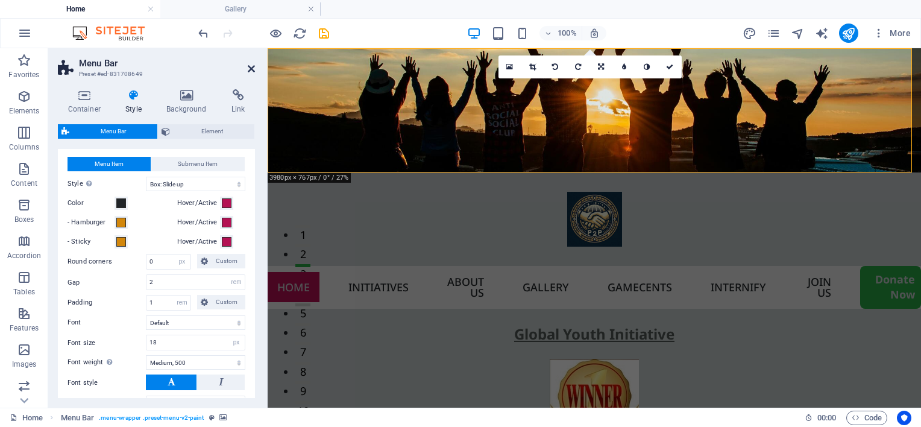
click at [250, 65] on icon at bounding box center [251, 69] width 7 height 10
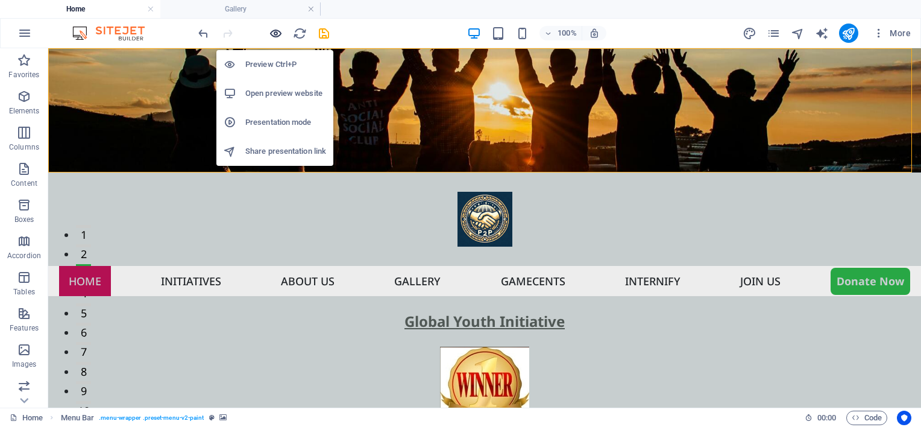
click at [269, 32] on icon "button" at bounding box center [276, 34] width 14 height 14
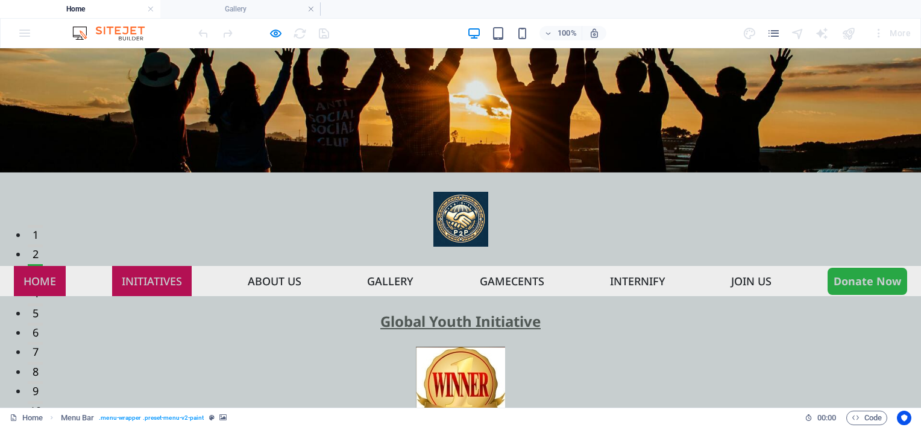
click at [160, 266] on link "Initiatives" at bounding box center [152, 281] width 80 height 30
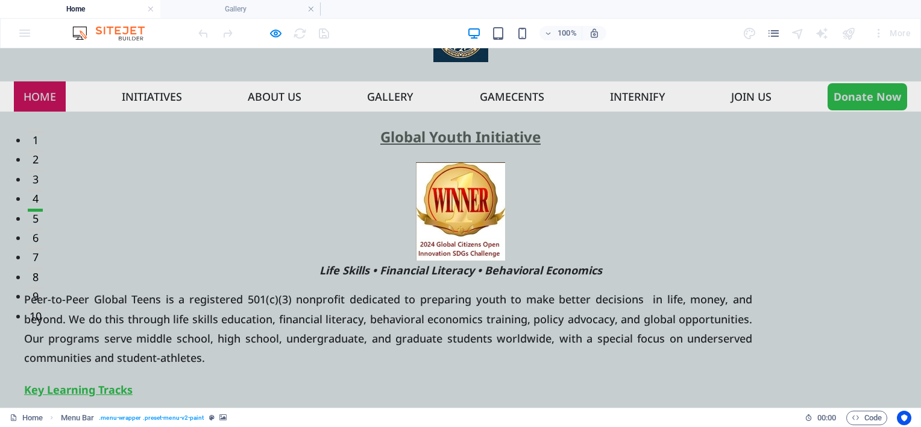
scroll to position [0, 0]
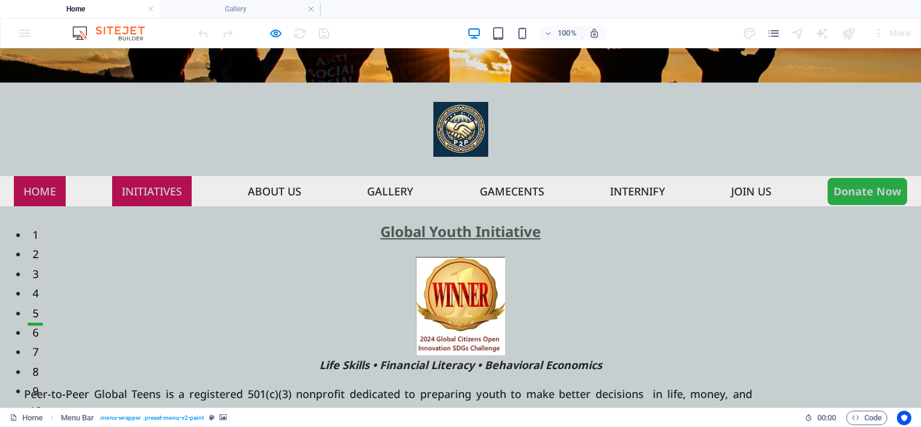
click at [157, 176] on link "Initiatives" at bounding box center [152, 191] width 80 height 30
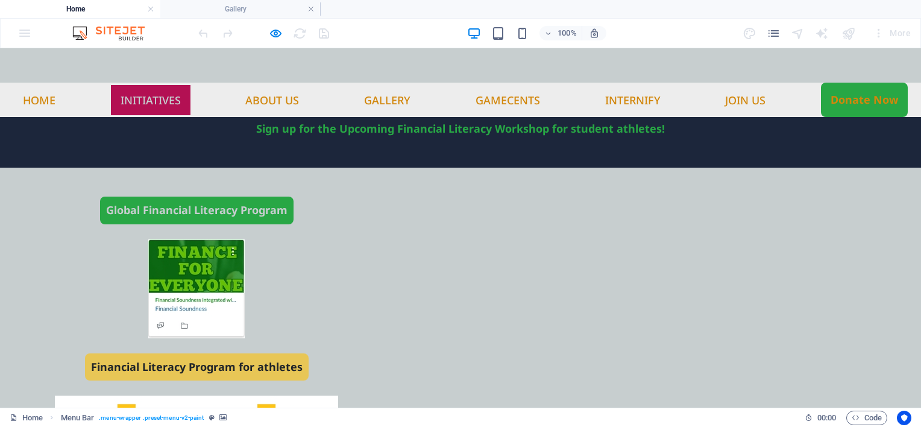
scroll to position [1754, 0]
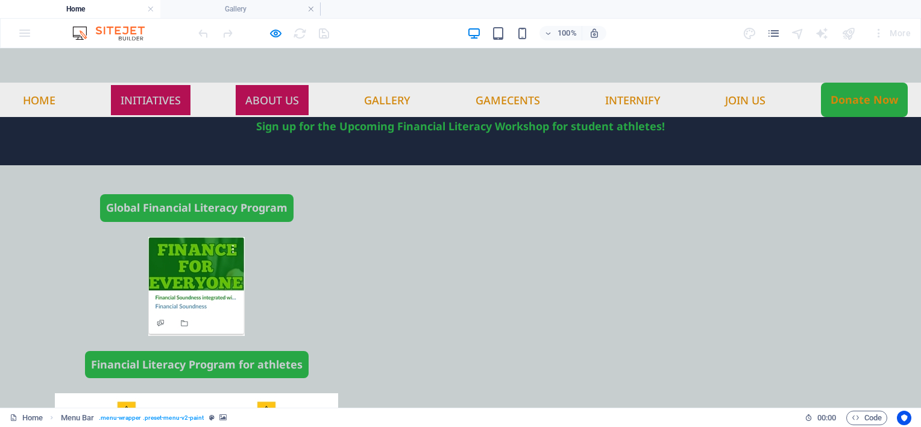
click at [253, 85] on link "About us" at bounding box center [272, 100] width 73 height 30
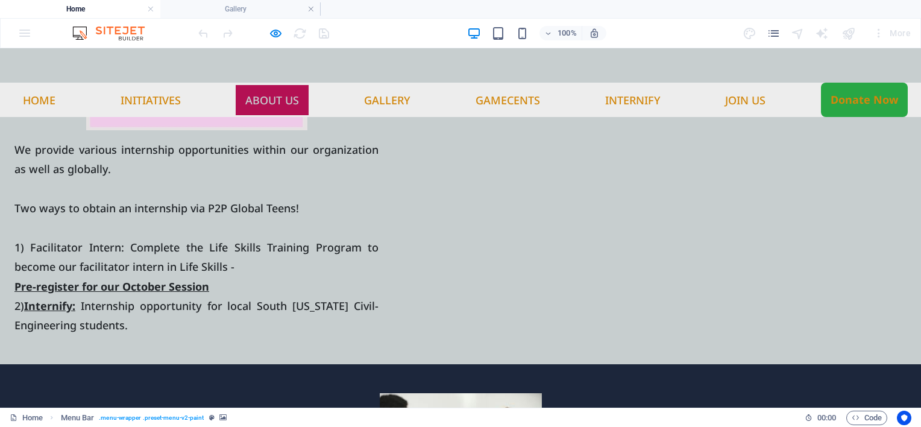
scroll to position [2921, 0]
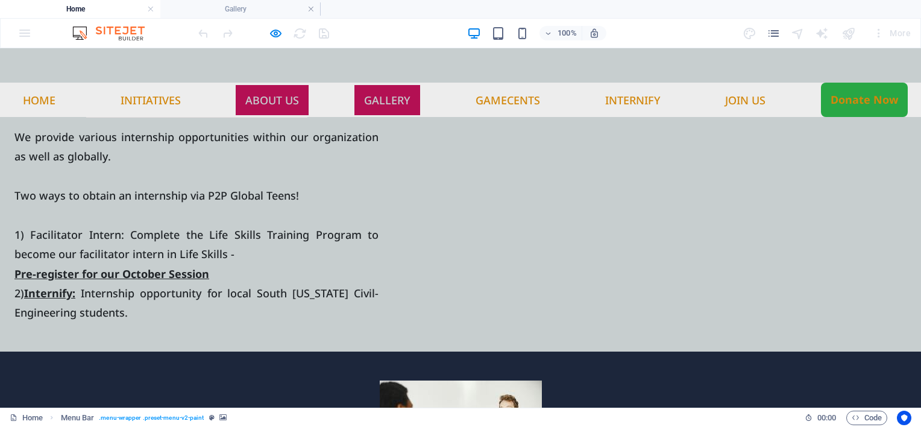
click at [397, 85] on link "Gallery" at bounding box center [388, 100] width 66 height 30
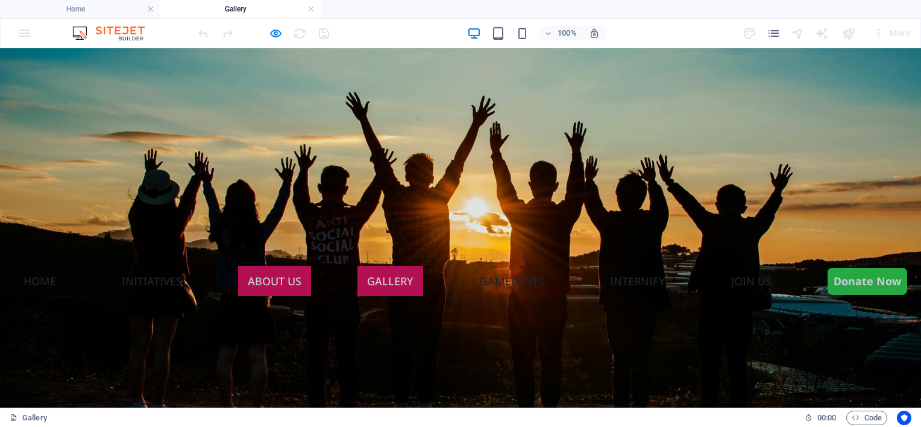
click at [276, 266] on link "About us" at bounding box center [274, 281] width 73 height 30
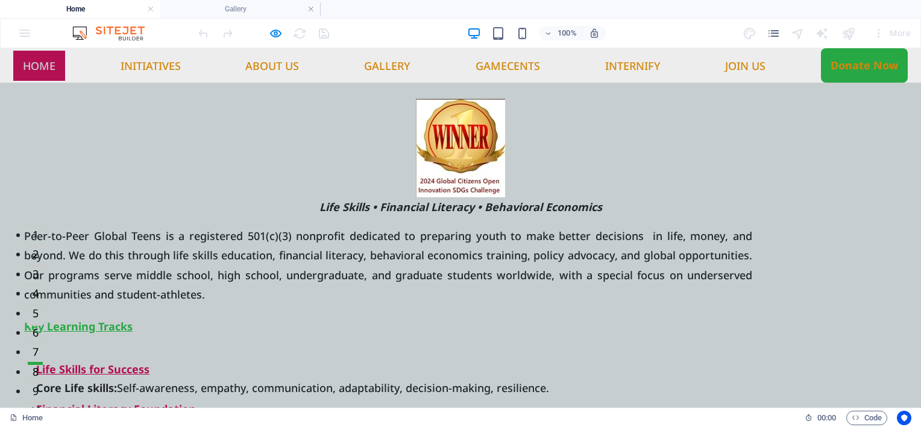
scroll to position [2826, 0]
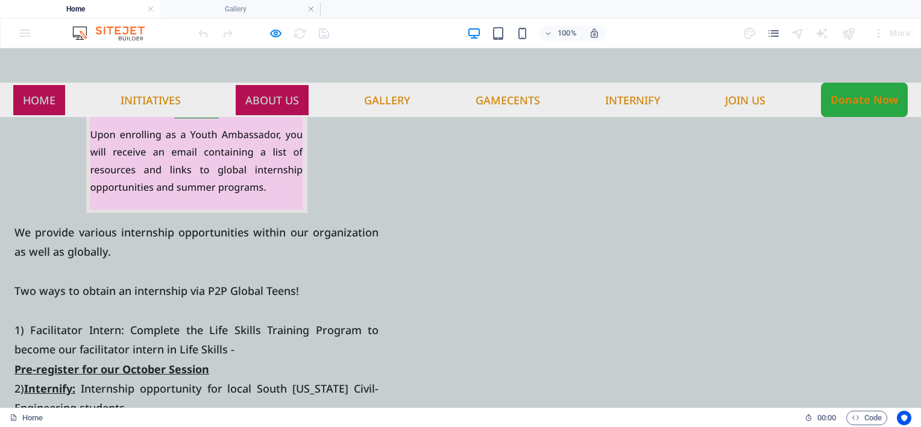
click at [43, 85] on link "Home" at bounding box center [39, 100] width 52 height 30
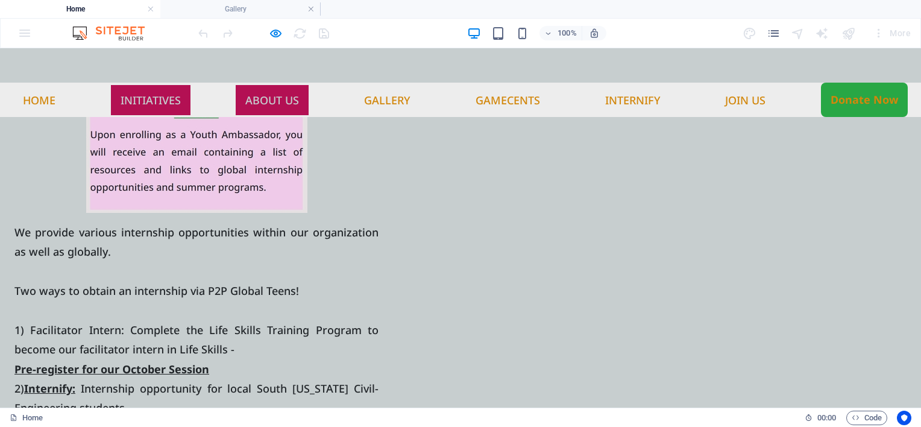
click at [137, 85] on link "Initiatives" at bounding box center [151, 100] width 80 height 30
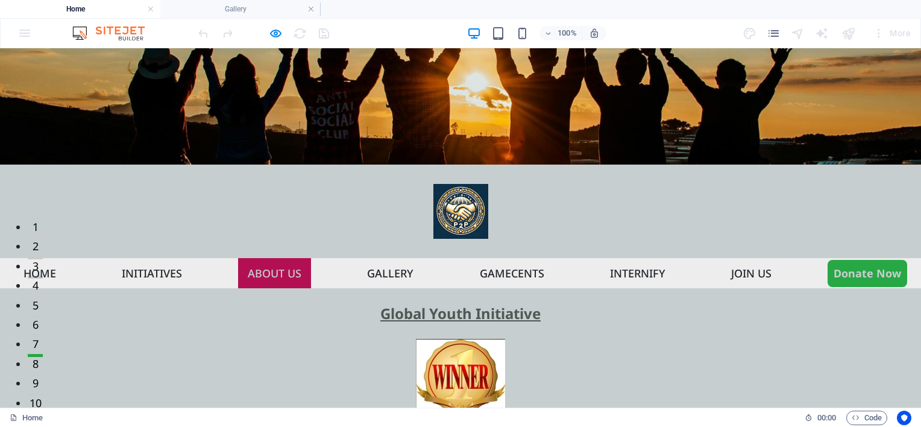
scroll to position [4, 0]
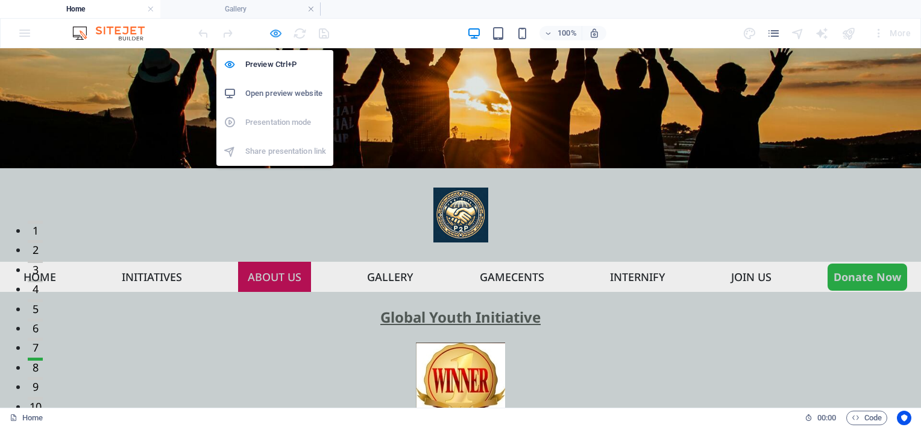
click at [271, 33] on icon "button" at bounding box center [276, 34] width 14 height 14
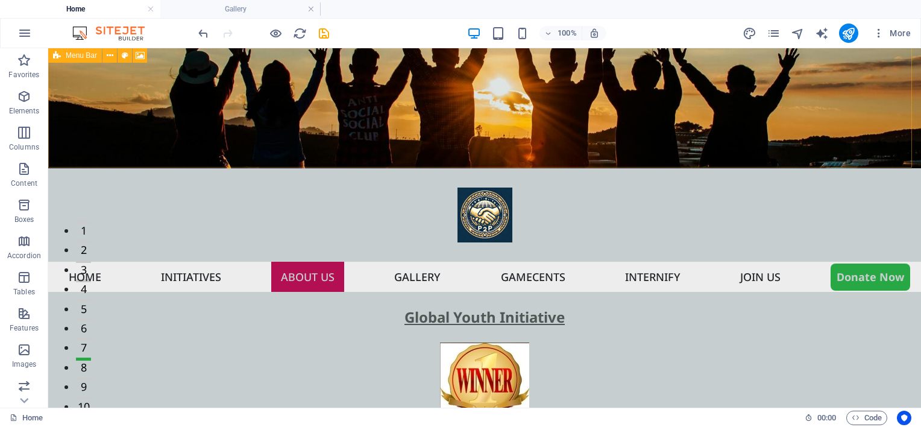
click at [61, 58] on div "Menu Bar" at bounding box center [75, 55] width 54 height 14
select select "rem"
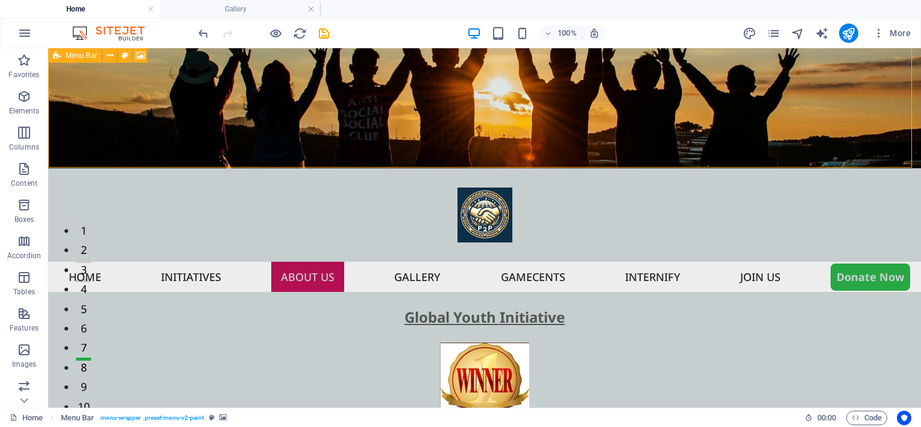
select select "rem"
select select "sticky_menu"
select select "px"
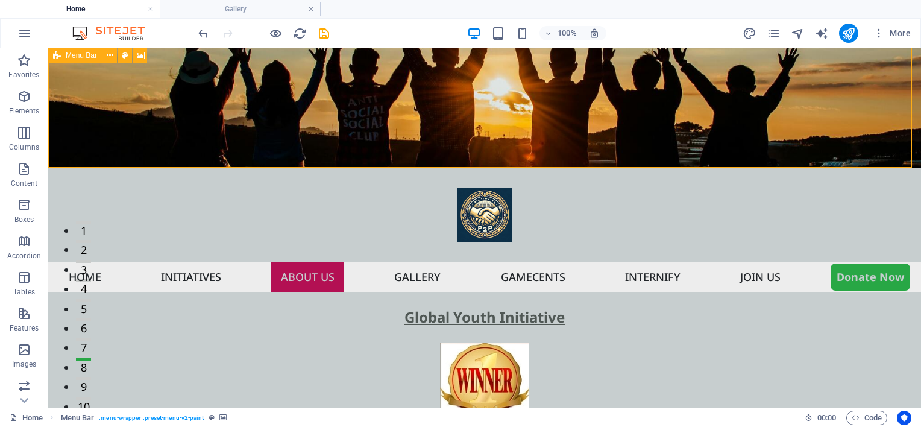
select select "px"
select select "hover_box_bottom"
select select "px"
select select "rem"
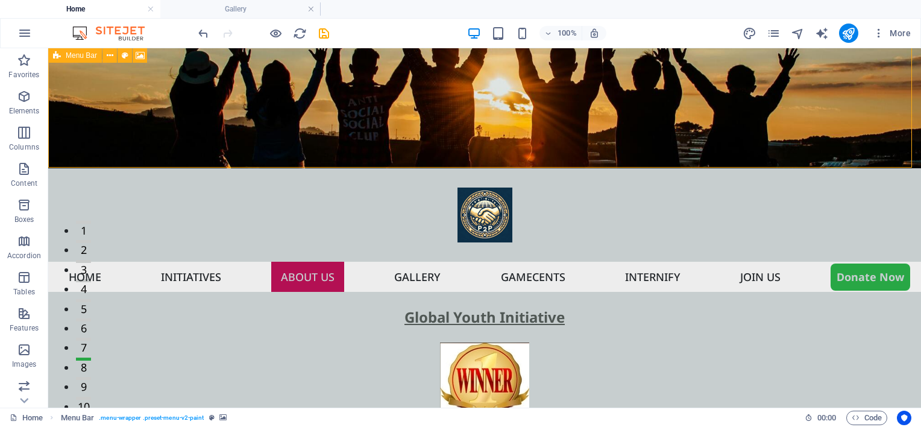
select select "px"
select select "500"
select select "px"
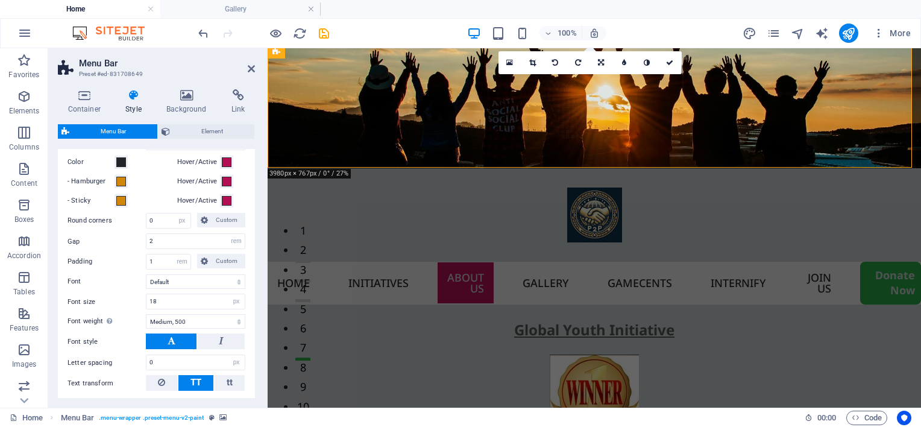
scroll to position [603, 0]
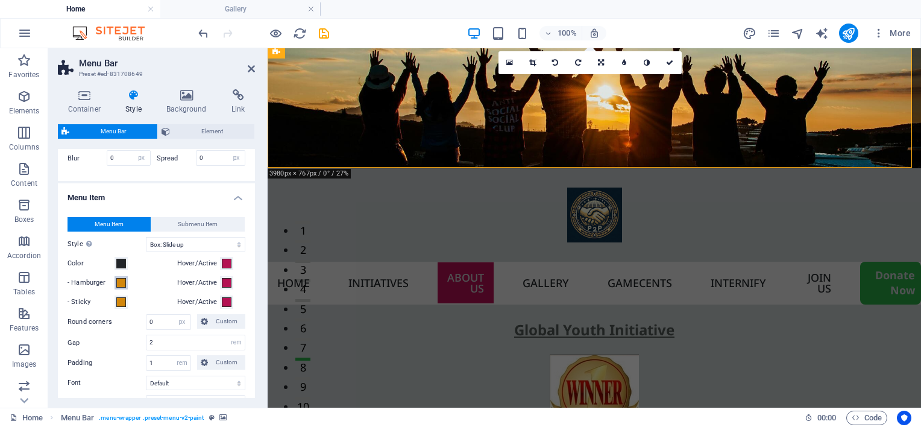
click at [119, 288] on span at bounding box center [121, 283] width 10 height 10
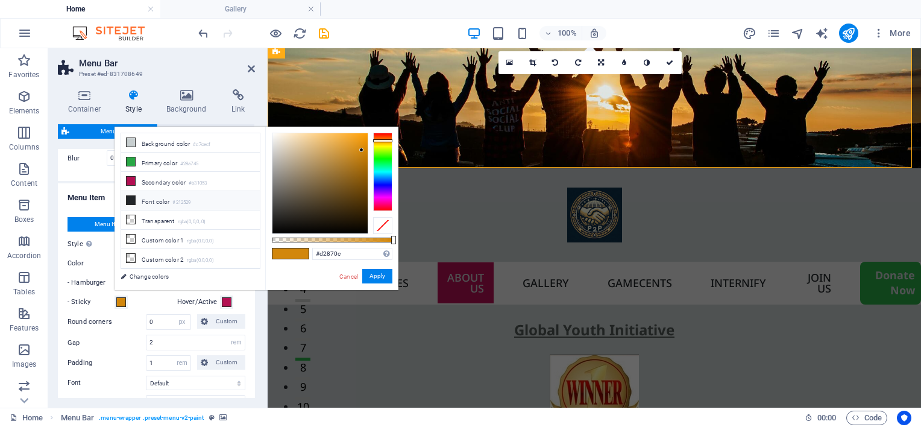
click at [159, 195] on li "Font color #212529" at bounding box center [190, 200] width 139 height 19
type input "#212529"
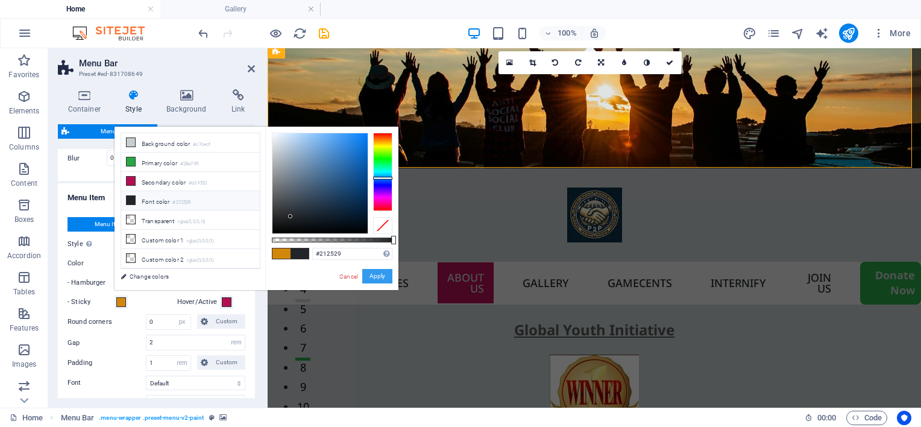
click at [371, 274] on button "Apply" at bounding box center [377, 276] width 30 height 14
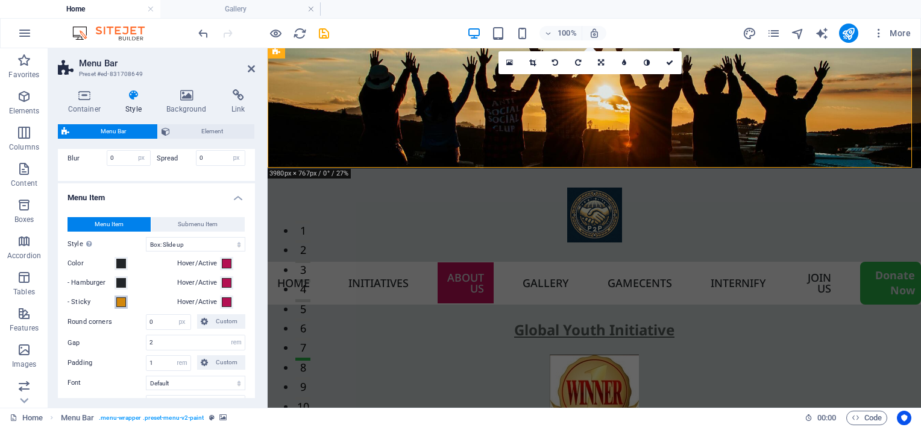
click at [118, 307] on span at bounding box center [121, 302] width 10 height 10
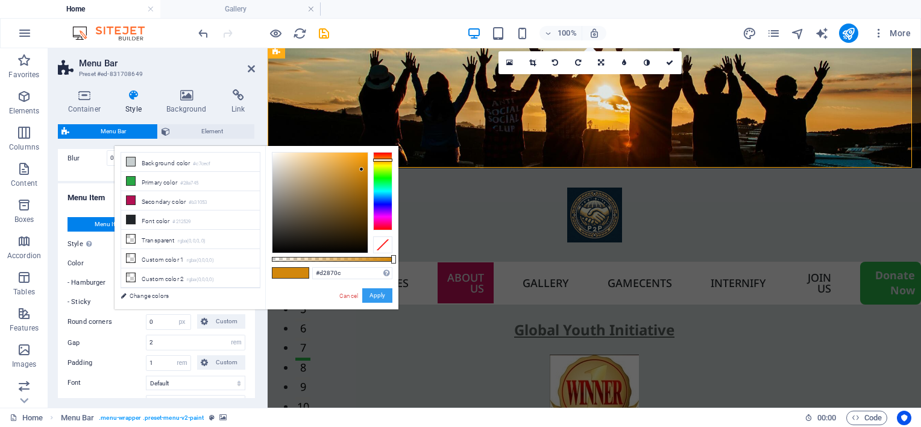
drag, startPoint x: 375, startPoint y: 293, endPoint x: 106, endPoint y: 245, distance: 273.2
click at [375, 293] on button "Apply" at bounding box center [377, 295] width 30 height 14
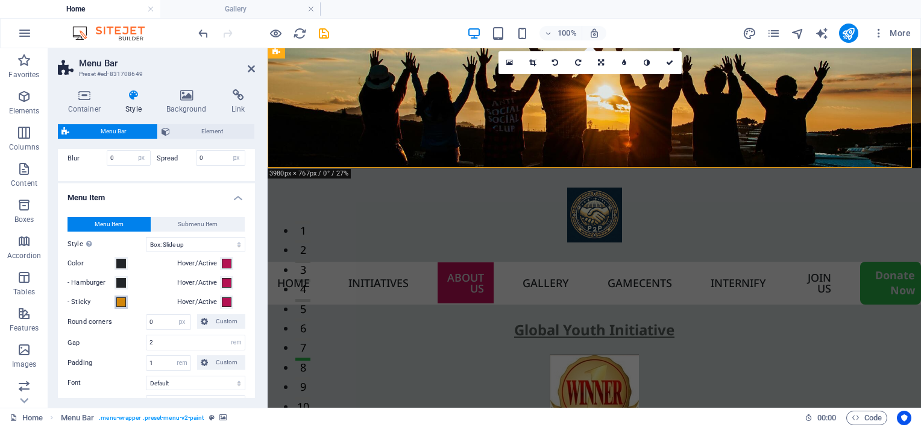
click at [119, 307] on span at bounding box center [121, 302] width 10 height 10
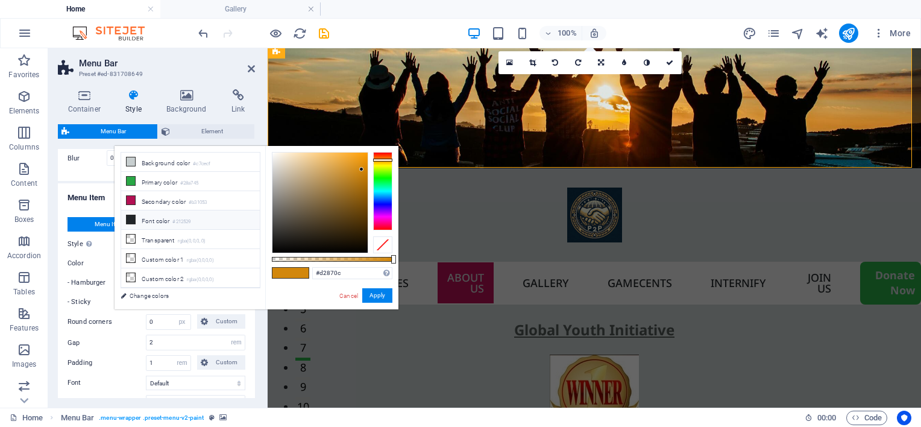
click at [163, 220] on li "Font color #212529" at bounding box center [190, 219] width 139 height 19
type input "#212529"
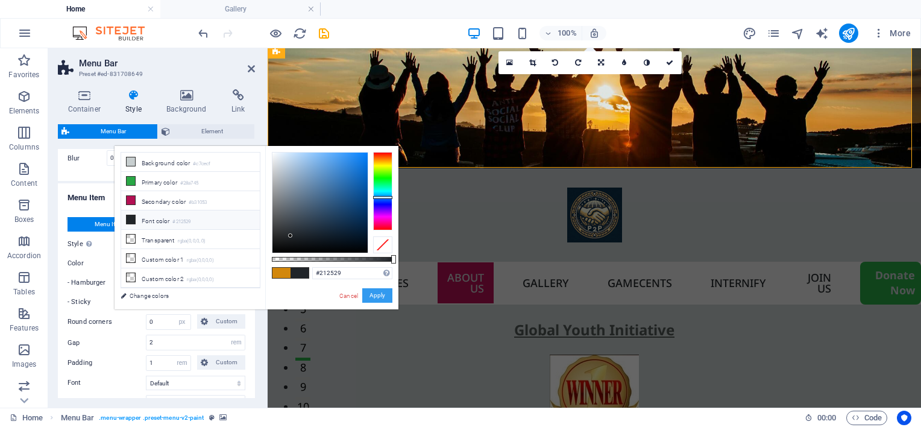
click at [375, 292] on button "Apply" at bounding box center [377, 295] width 30 height 14
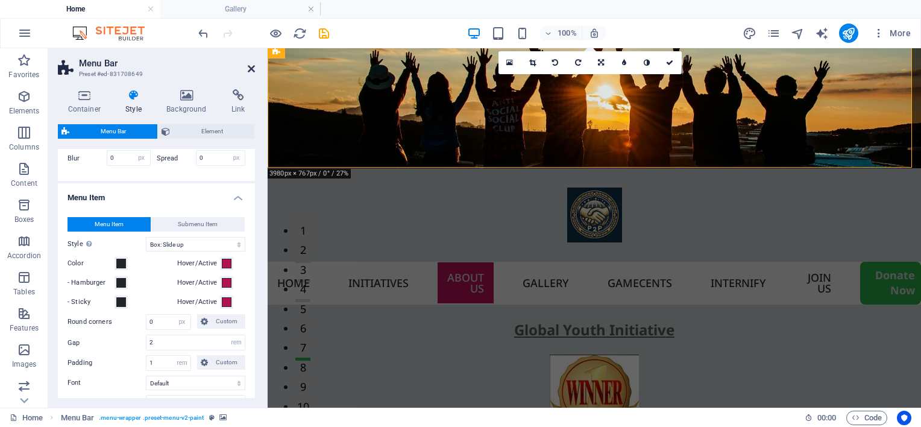
click at [253, 68] on icon at bounding box center [251, 69] width 7 height 10
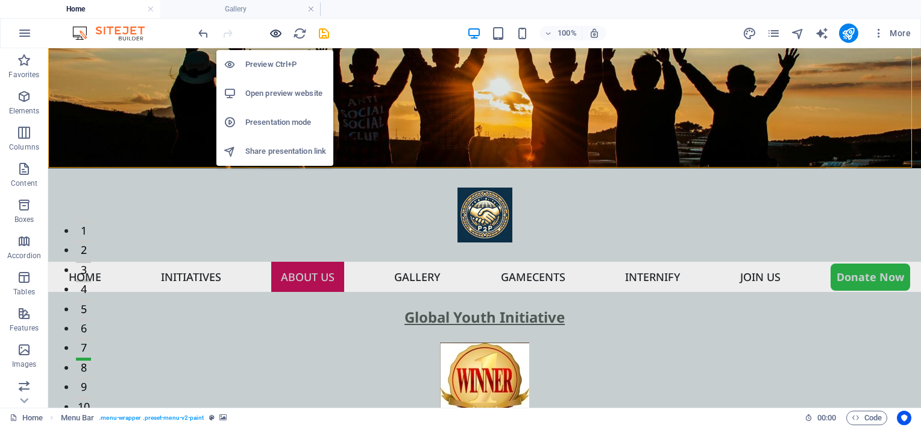
click at [271, 31] on icon "button" at bounding box center [276, 34] width 14 height 14
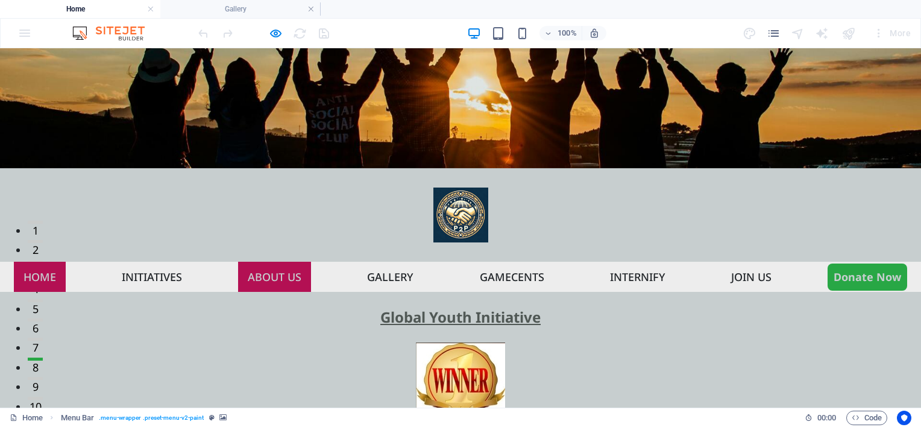
click at [39, 262] on link "Home" at bounding box center [40, 277] width 52 height 30
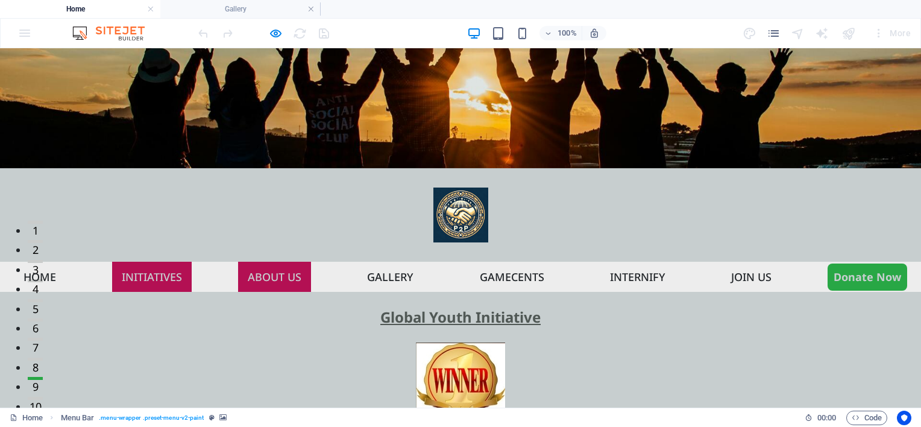
click at [134, 262] on link "Initiatives" at bounding box center [152, 277] width 80 height 30
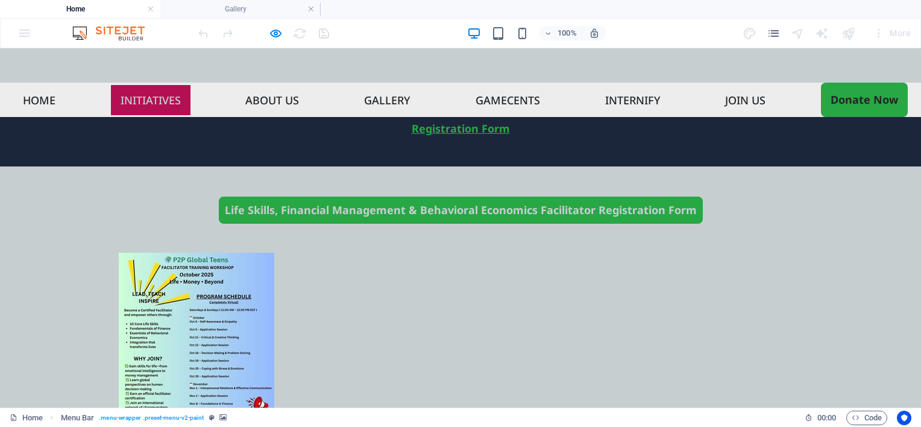
scroll to position [728, 0]
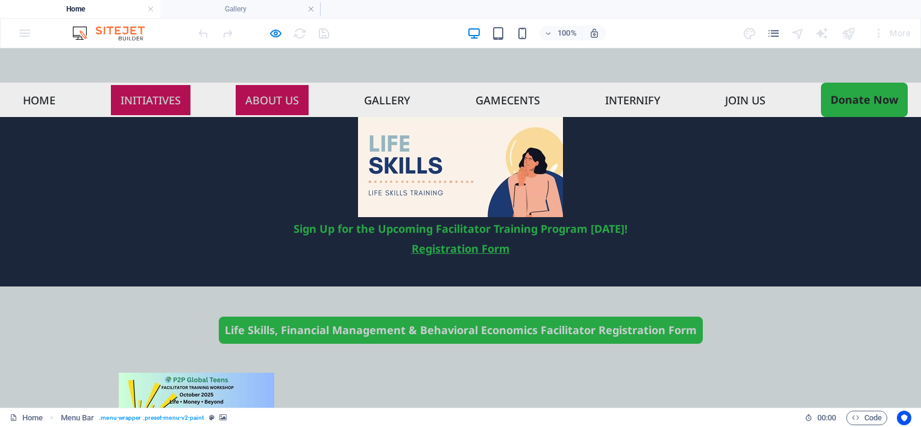
click at [265, 85] on link "About us" at bounding box center [272, 100] width 73 height 30
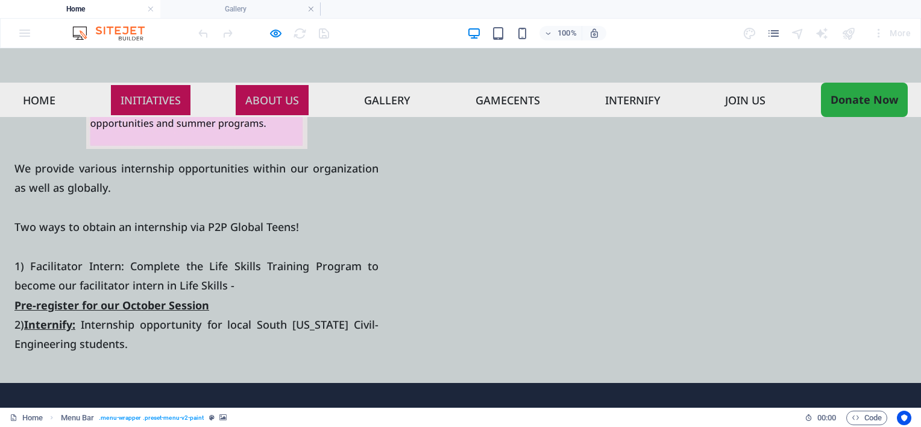
scroll to position [2921, 0]
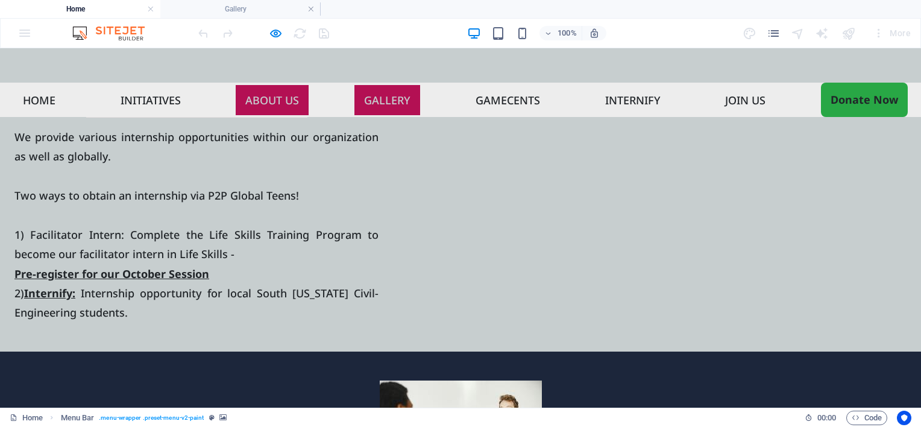
click at [388, 85] on link "Gallery" at bounding box center [388, 100] width 66 height 30
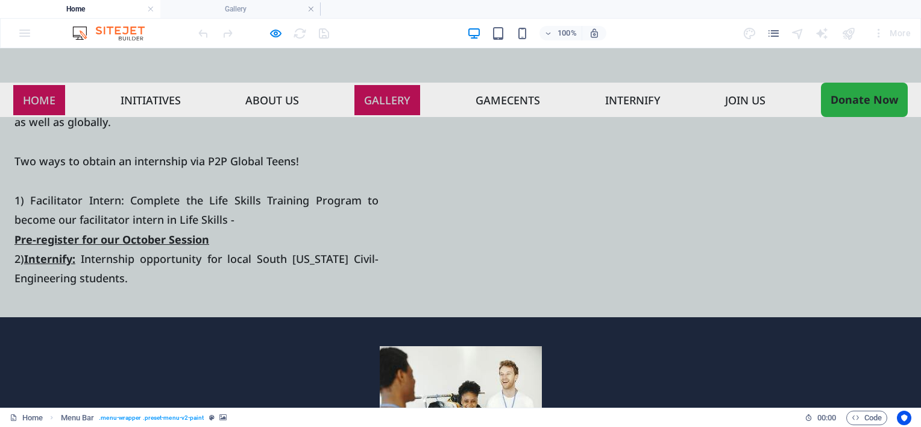
scroll to position [0, 0]
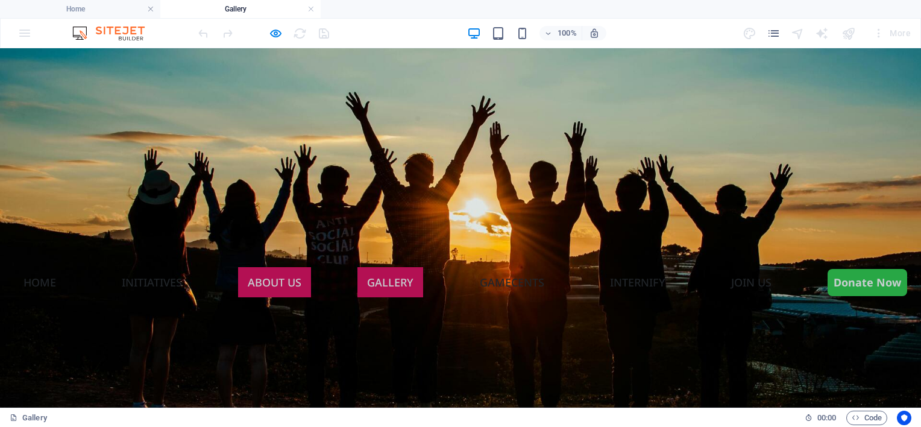
click at [238, 267] on link "About us" at bounding box center [274, 282] width 73 height 30
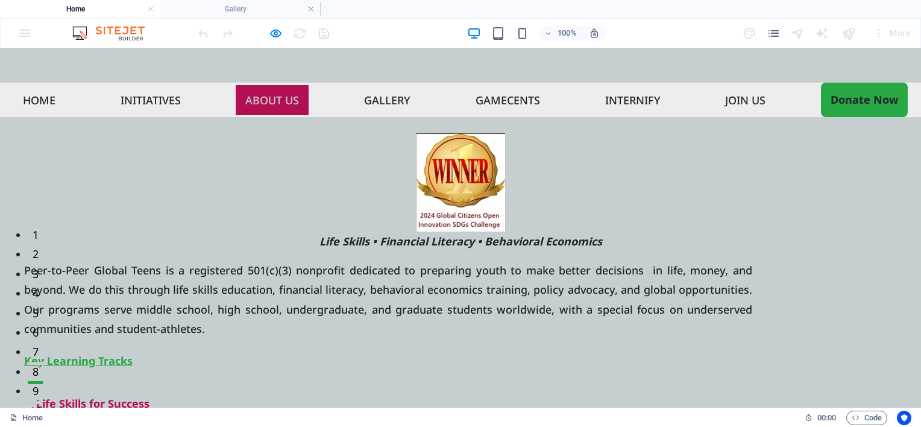
scroll to position [2826, 0]
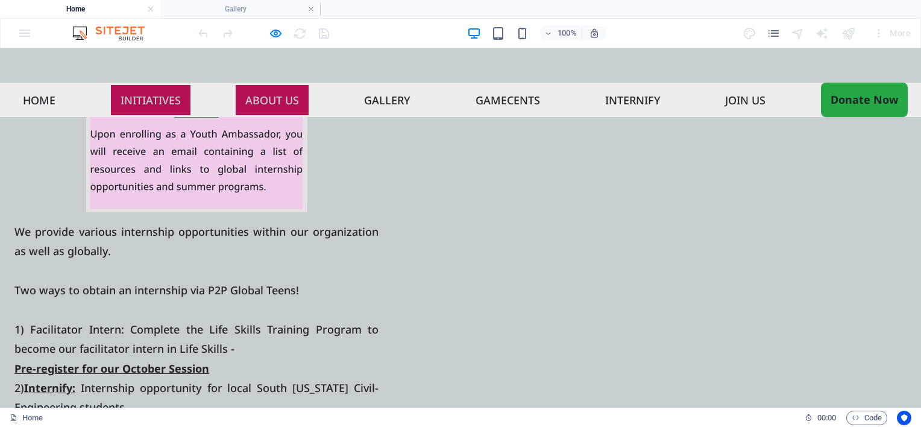
click at [138, 85] on link "Initiatives" at bounding box center [151, 100] width 80 height 30
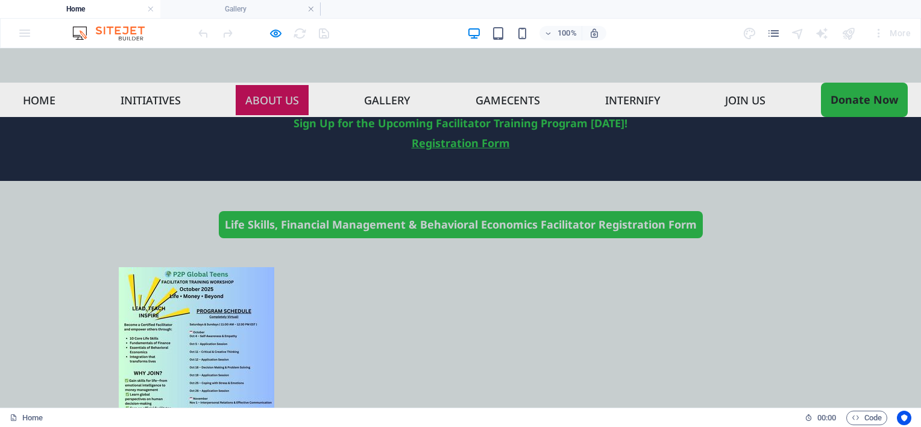
scroll to position [728, 0]
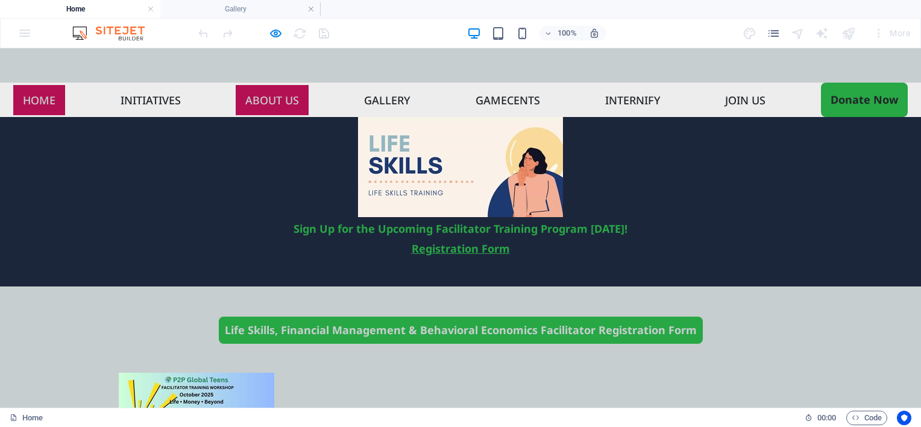
click at [51, 85] on link "Home" at bounding box center [39, 100] width 52 height 30
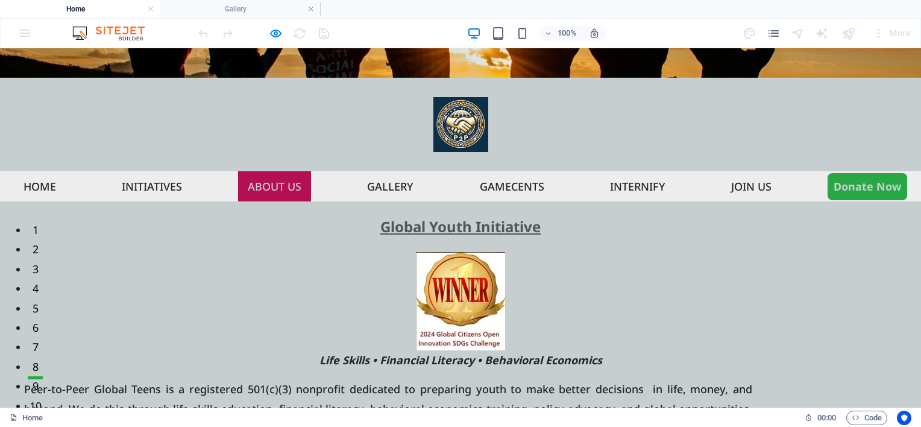
scroll to position [0, 0]
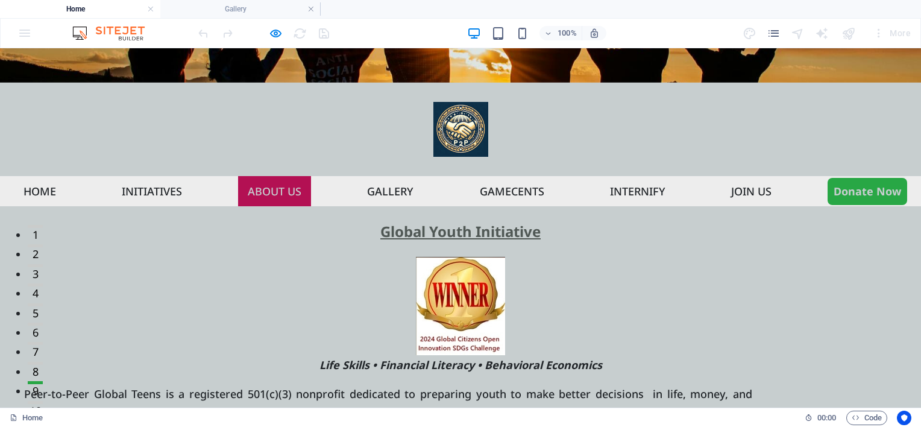
click at [10, 176] on ul "Home Initiatives About us Gallery Gamecents Internify Join US Donate Now" at bounding box center [460, 191] width 921 height 30
click at [33, 176] on link "Home" at bounding box center [40, 191] width 52 height 30
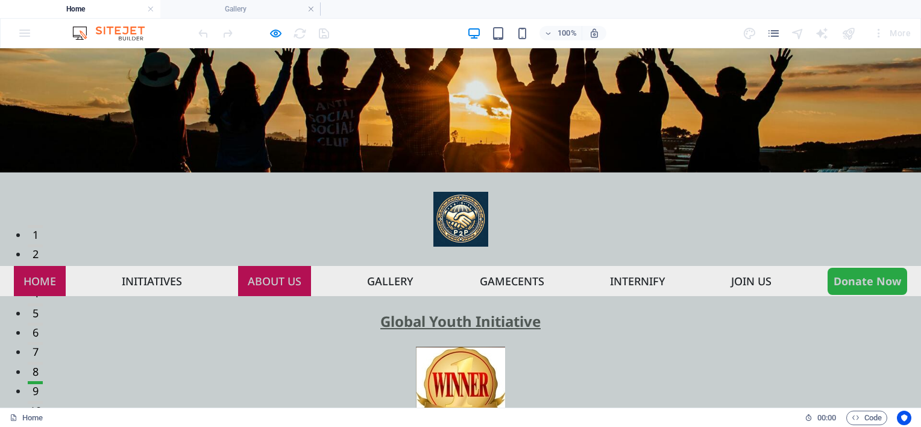
click at [34, 266] on link "Home" at bounding box center [40, 281] width 52 height 30
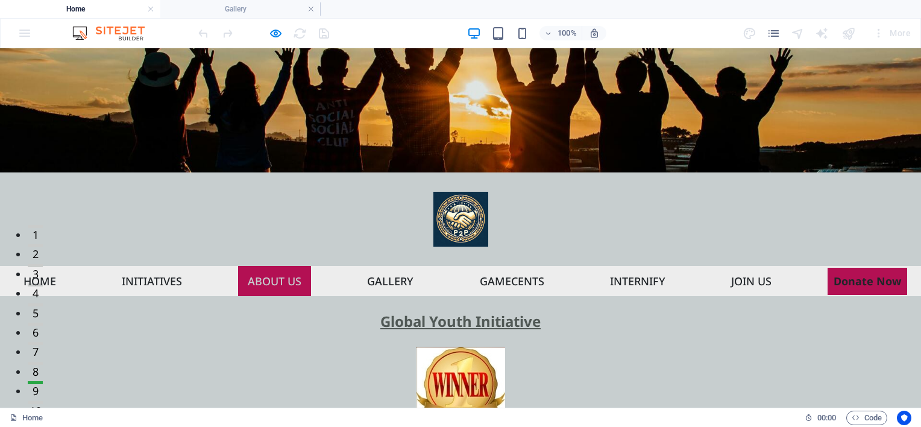
click at [849, 268] on link "Donate Now" at bounding box center [868, 281] width 80 height 27
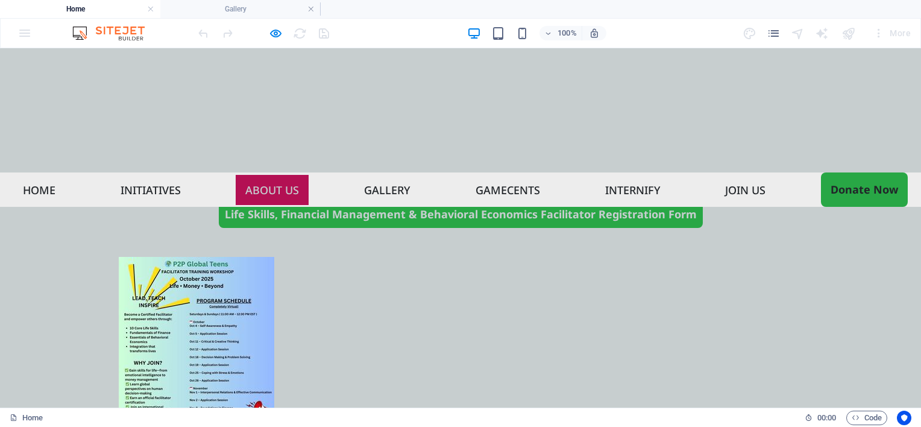
scroll to position [935, 0]
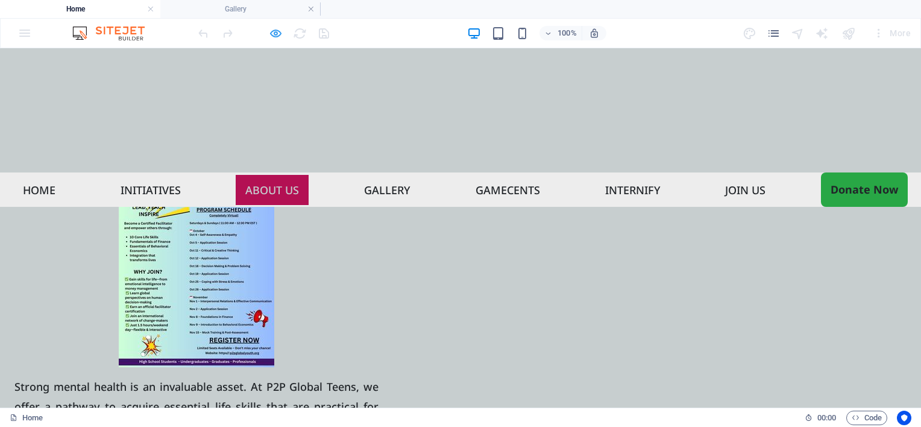
click at [282, 31] on icon "button" at bounding box center [276, 34] width 14 height 14
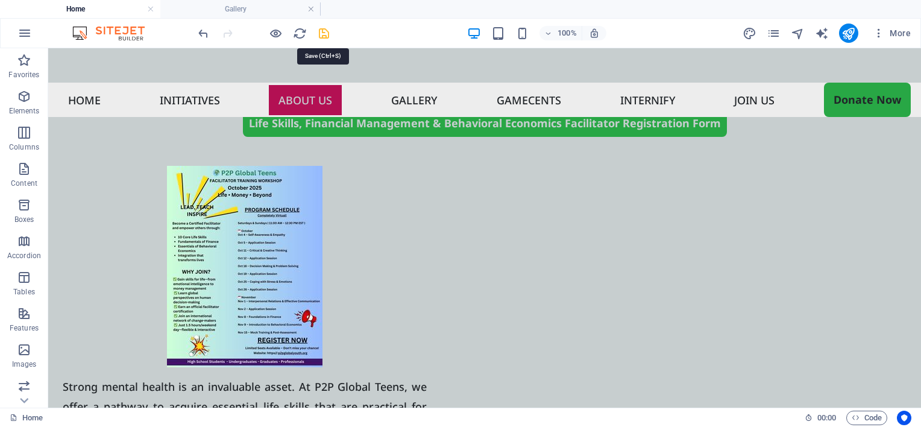
click at [320, 27] on icon "save" at bounding box center [324, 34] width 14 height 14
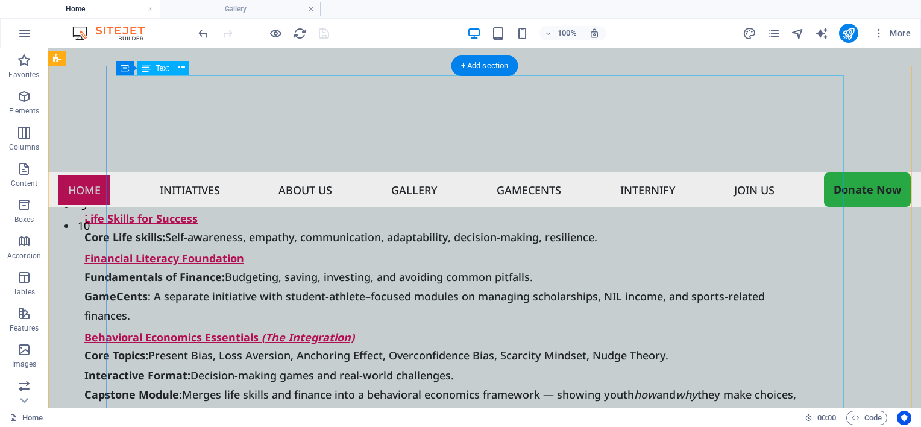
scroll to position [65, 0]
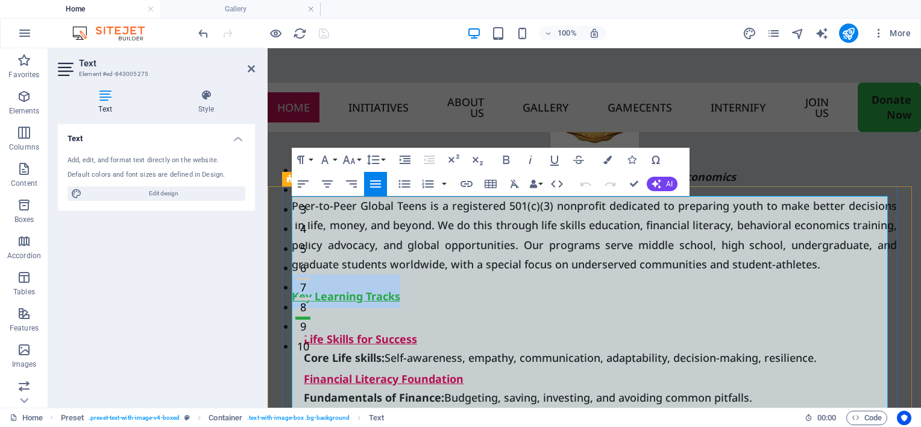
drag, startPoint x: 417, startPoint y: 316, endPoint x: 291, endPoint y: 314, distance: 126.6
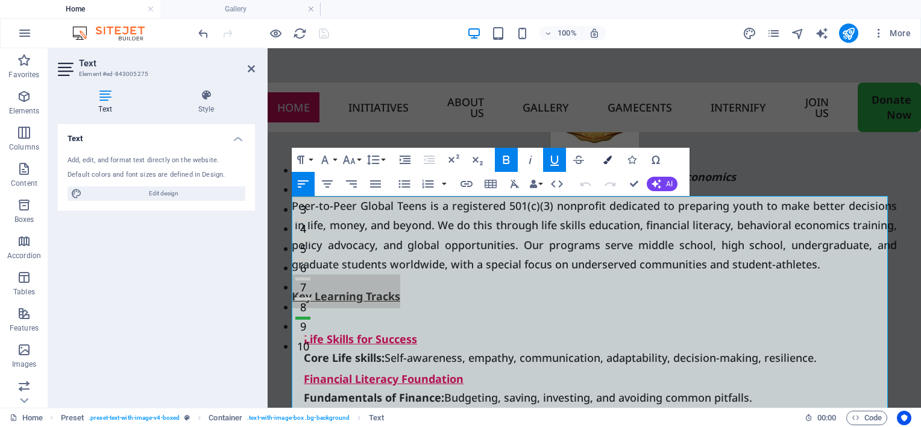
click at [604, 156] on icon "button" at bounding box center [608, 160] width 8 height 8
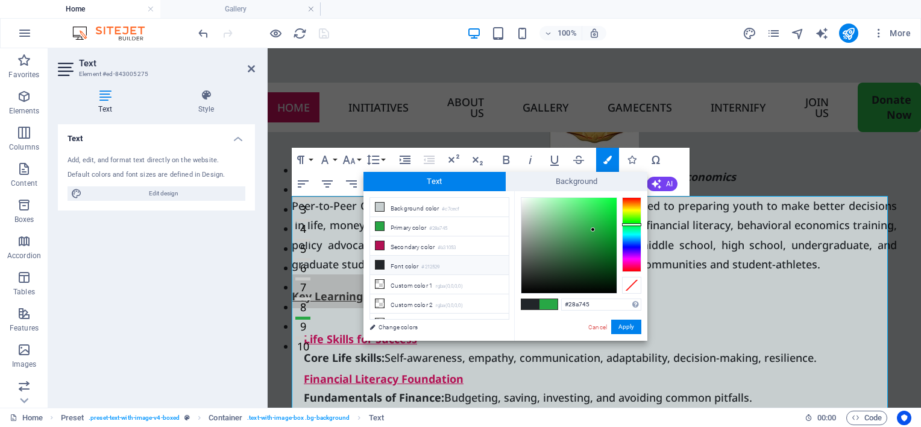
click at [412, 267] on li "Font color #212529" at bounding box center [439, 265] width 139 height 19
type input "#212529"
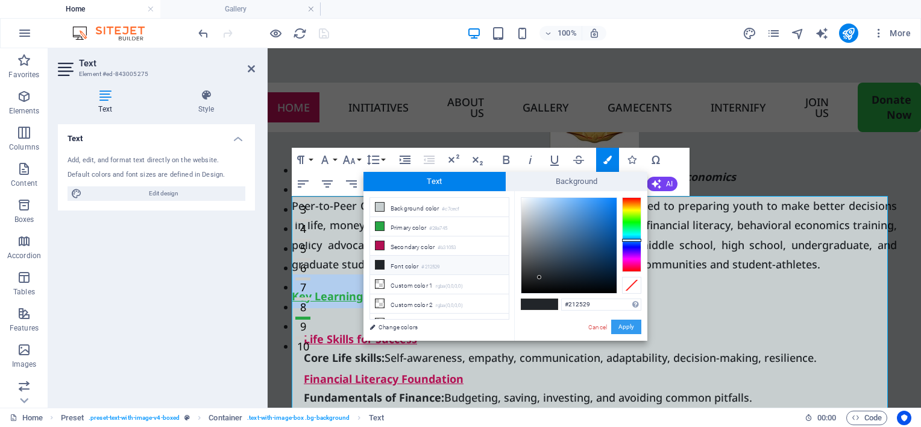
click at [616, 326] on button "Apply" at bounding box center [626, 327] width 30 height 14
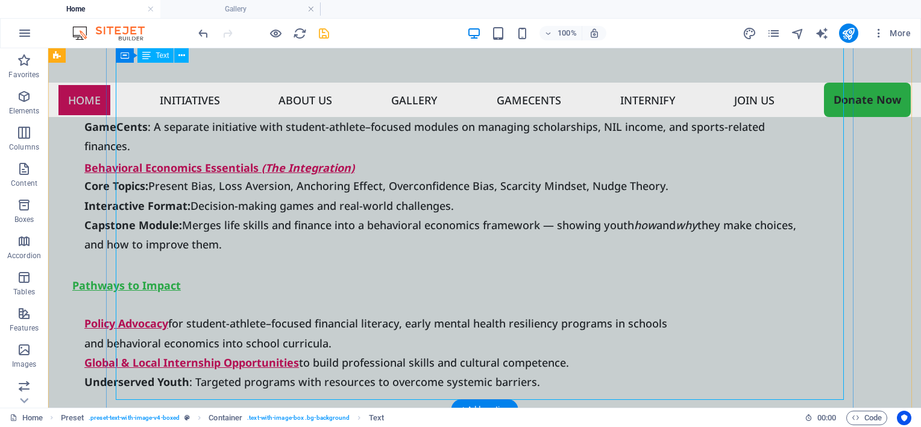
scroll to position [366, 0]
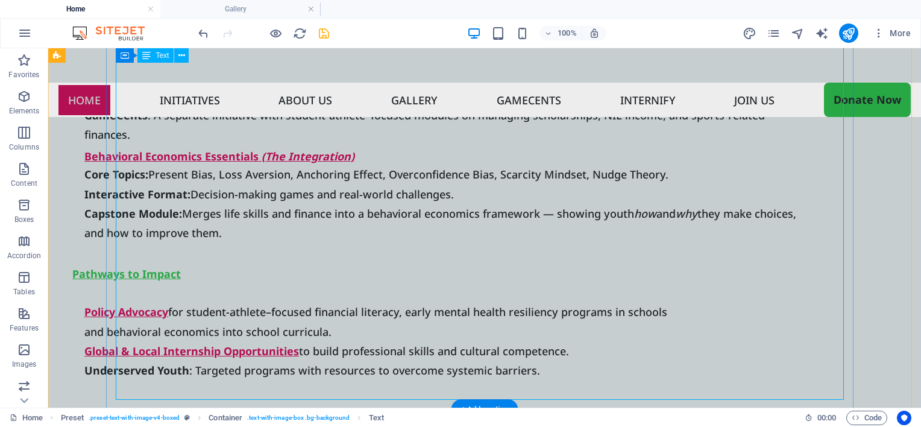
click at [183, 270] on div "Peer-to-Peer Global Teens is a registered 501(c)(3) nonprofit dedicated to prep…" at bounding box center [436, 146] width 728 height 505
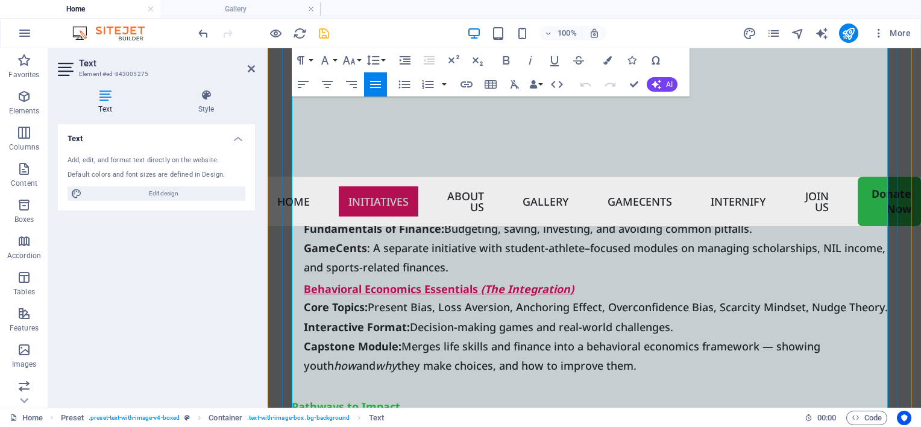
scroll to position [362, 0]
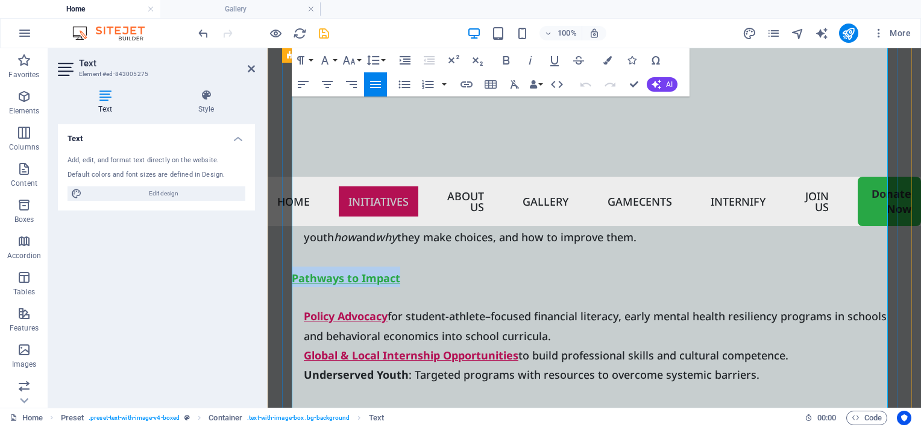
drag, startPoint x: 409, startPoint y: 321, endPoint x: 289, endPoint y: 311, distance: 119.8
click at [289, 311] on div "Peer-to-Peer Global Teens is a registered 501(c)(3) nonprofit dedicated to prep…" at bounding box center [594, 151] width 625 height 525
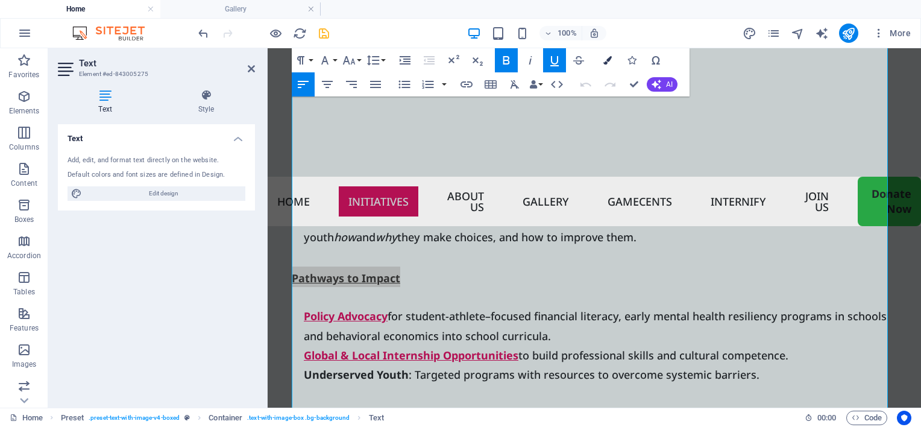
click at [608, 61] on icon "button" at bounding box center [608, 60] width 8 height 8
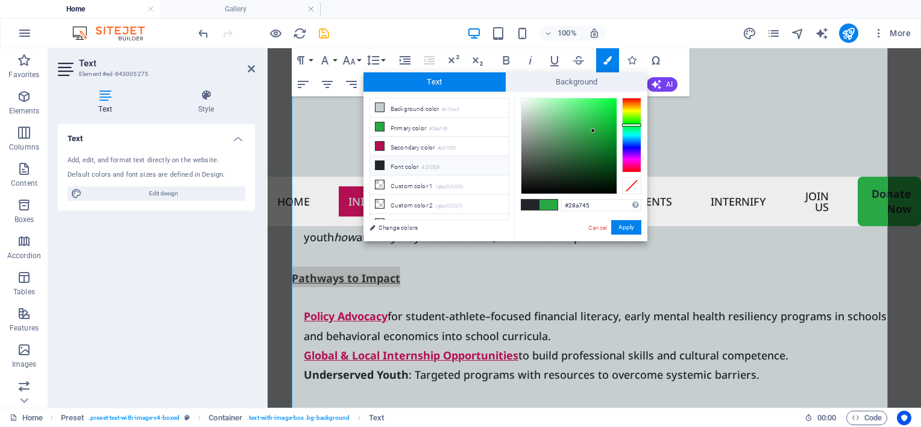
click at [400, 165] on li "Font color #212529" at bounding box center [439, 165] width 139 height 19
type input "#212529"
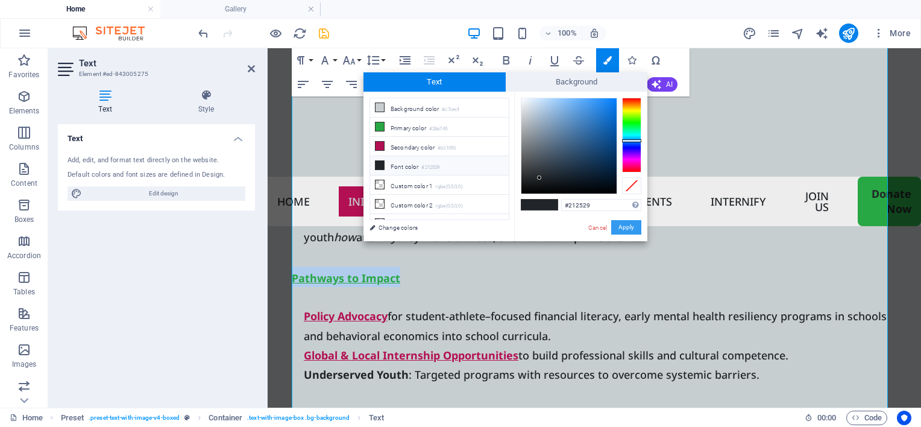
click at [628, 230] on button "Apply" at bounding box center [626, 227] width 30 height 14
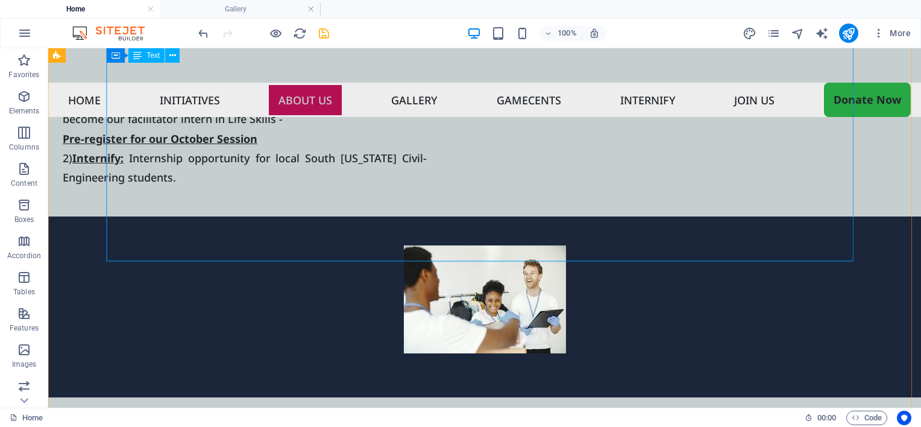
scroll to position [3599, 0]
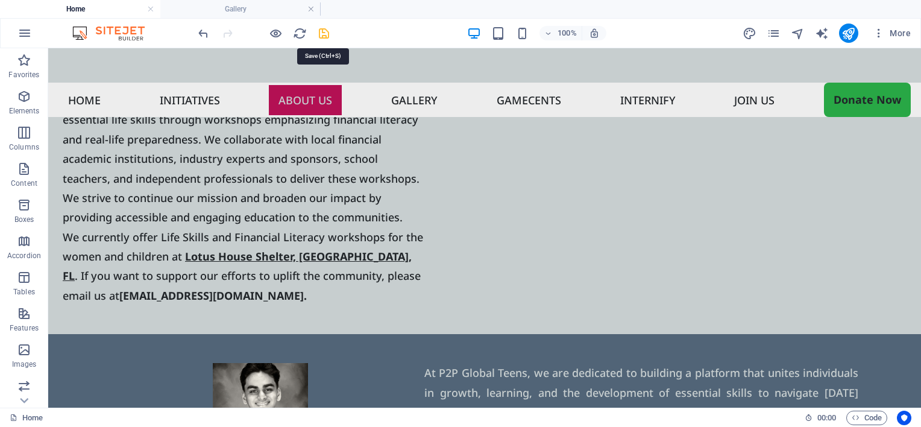
click at [326, 31] on icon "save" at bounding box center [324, 34] width 14 height 14
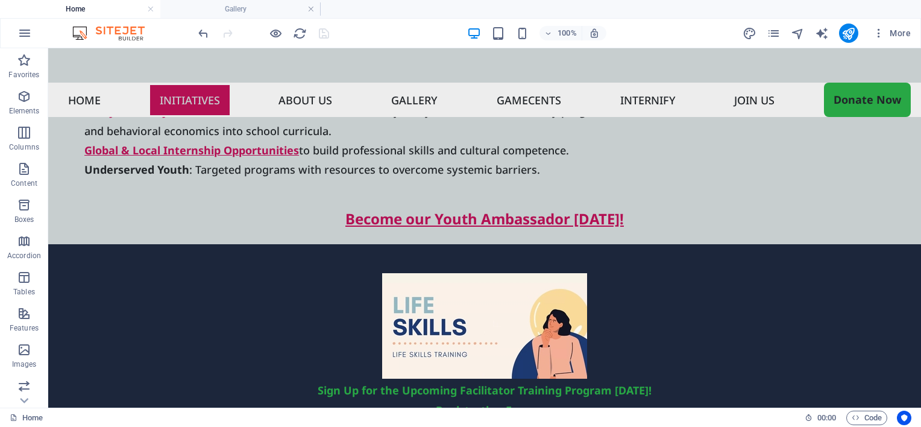
scroll to position [0, 0]
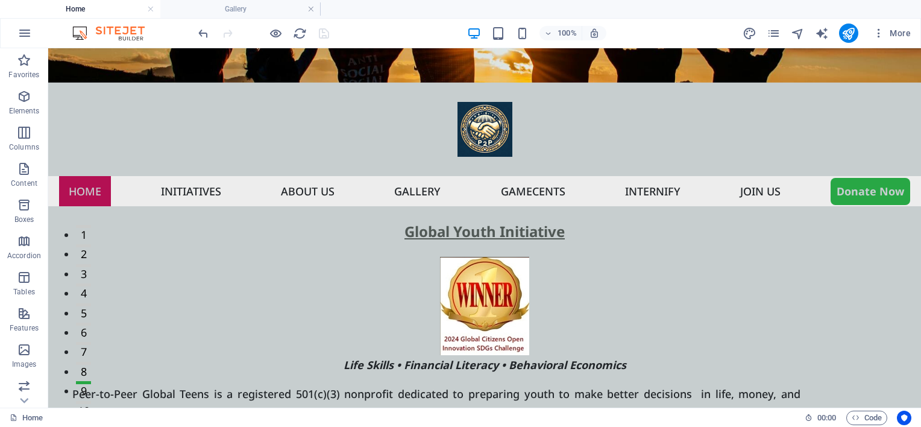
drag, startPoint x: 920, startPoint y: 313, endPoint x: 958, endPoint y: 82, distance: 234.2
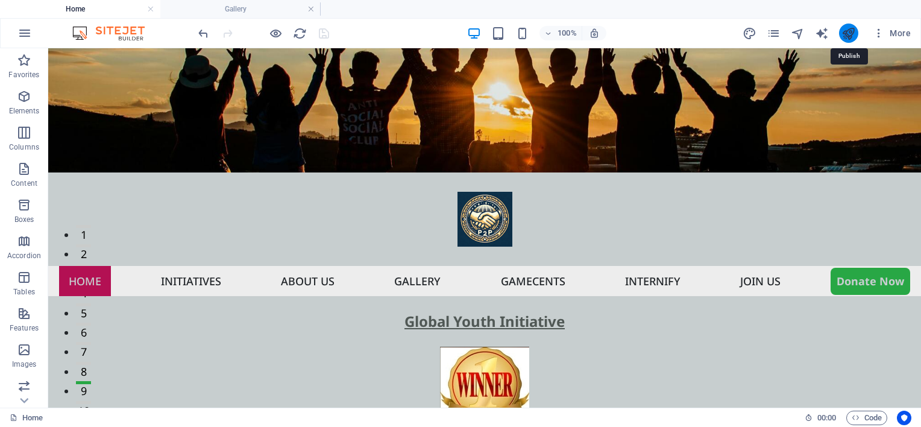
click at [850, 32] on icon "publish" at bounding box center [849, 34] width 14 height 14
